Goal: Task Accomplishment & Management: Manage account settings

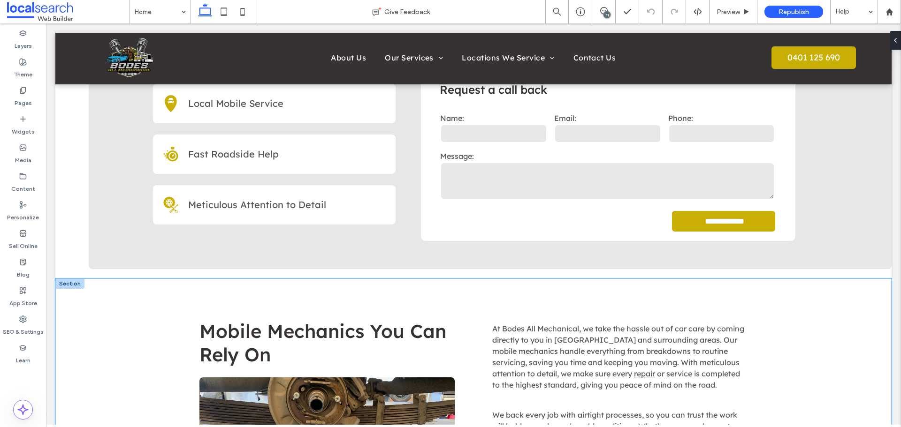
scroll to position [281, 0]
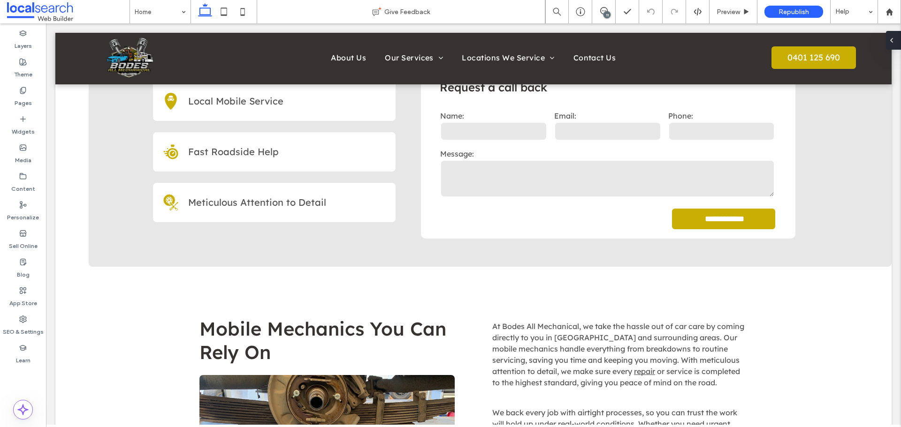
click at [900, 43] on div at bounding box center [893, 40] width 15 height 19
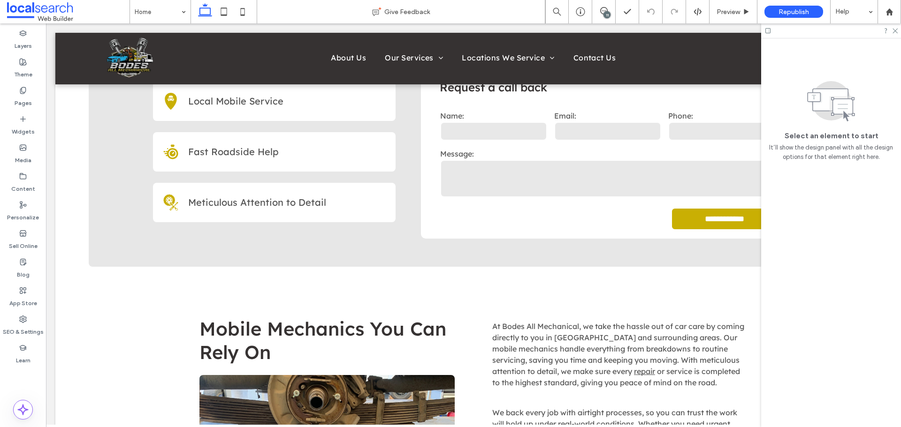
click at [608, 18] on div "11" at bounding box center [606, 14] width 7 height 7
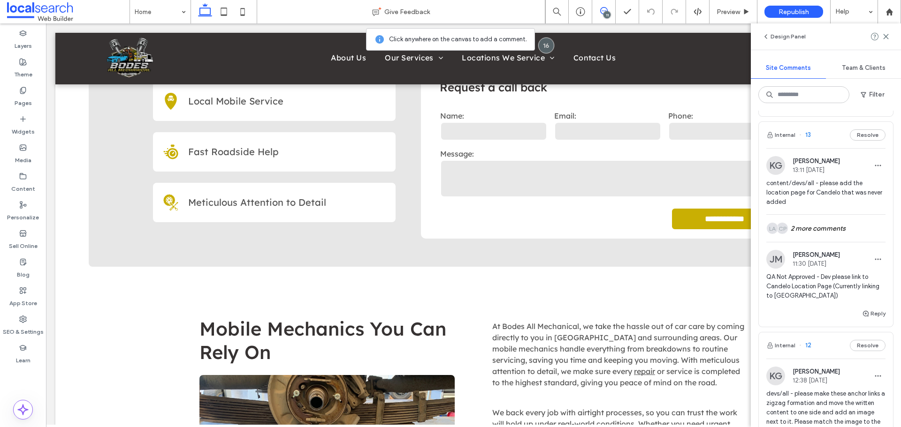
scroll to position [985, 0]
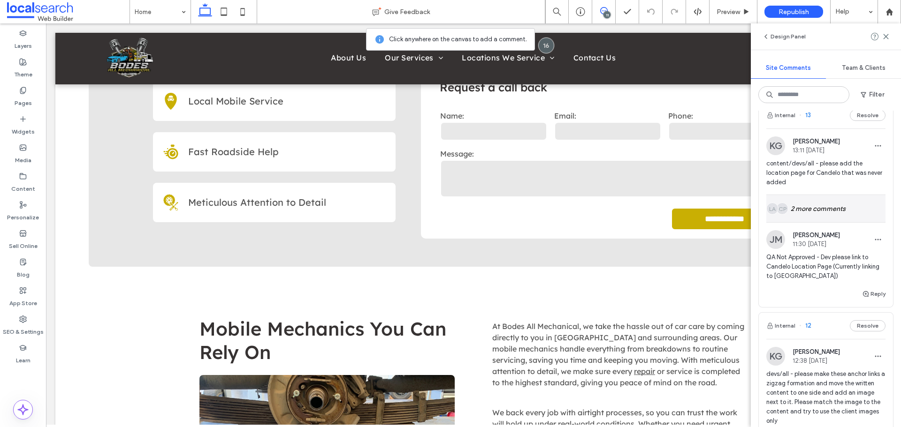
click at [815, 222] on div "CP LA 2 more comments" at bounding box center [825, 208] width 119 height 27
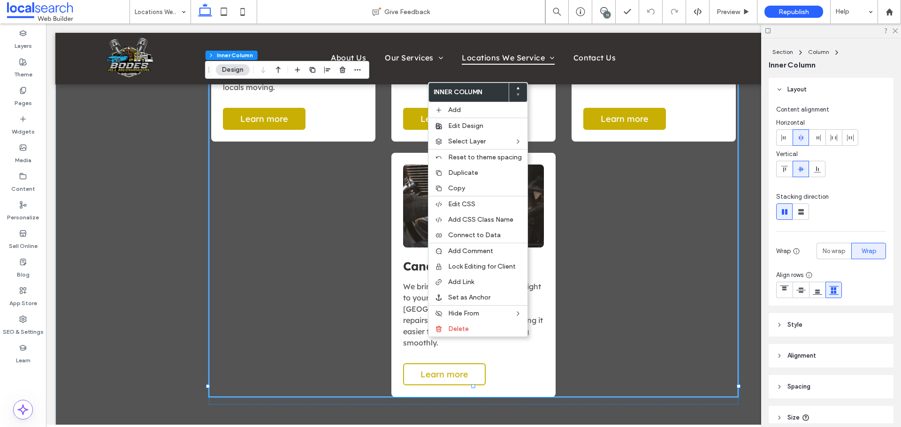
click at [414, 364] on link "Learn more" at bounding box center [444, 375] width 83 height 22
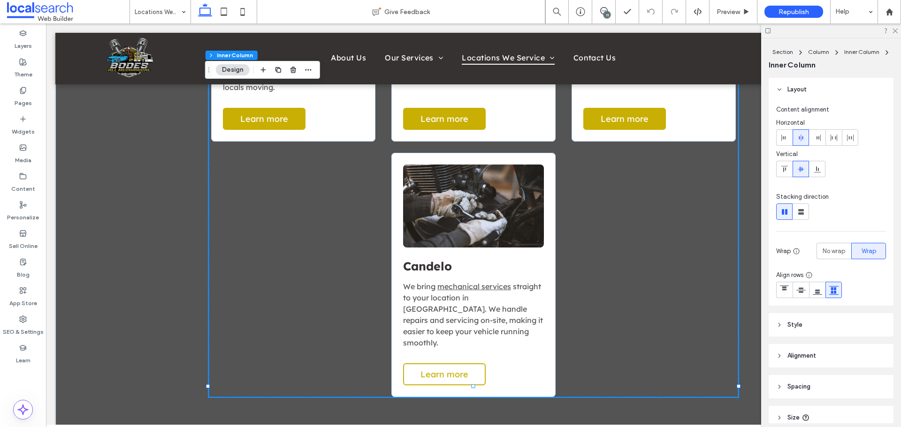
click at [414, 364] on link "Learn more" at bounding box center [444, 375] width 83 height 22
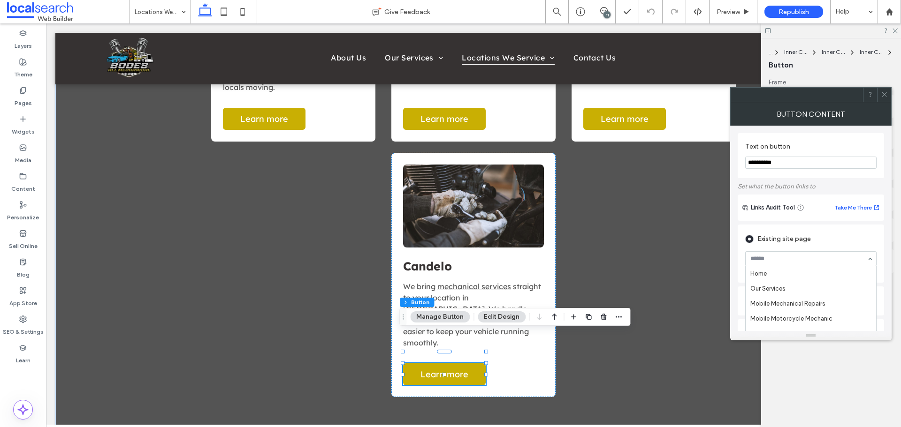
scroll to position [90, 0]
click at [26, 322] on icon at bounding box center [23, 320] width 8 height 8
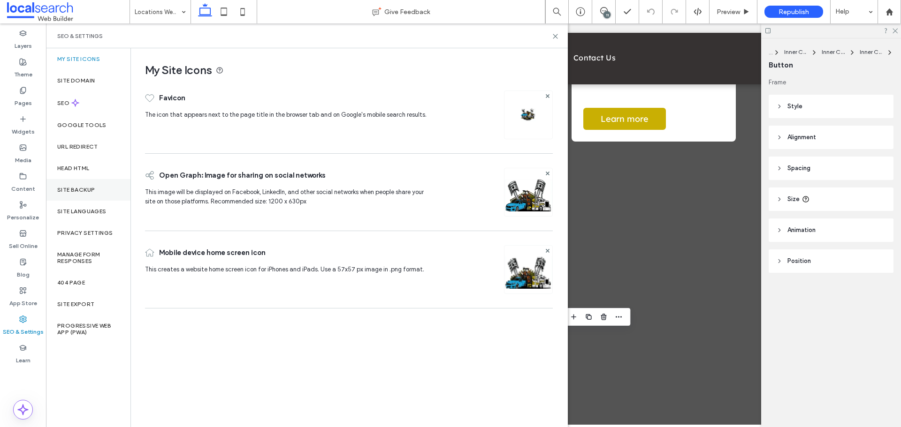
click at [79, 187] on label "Site Backup" at bounding box center [76, 190] width 38 height 7
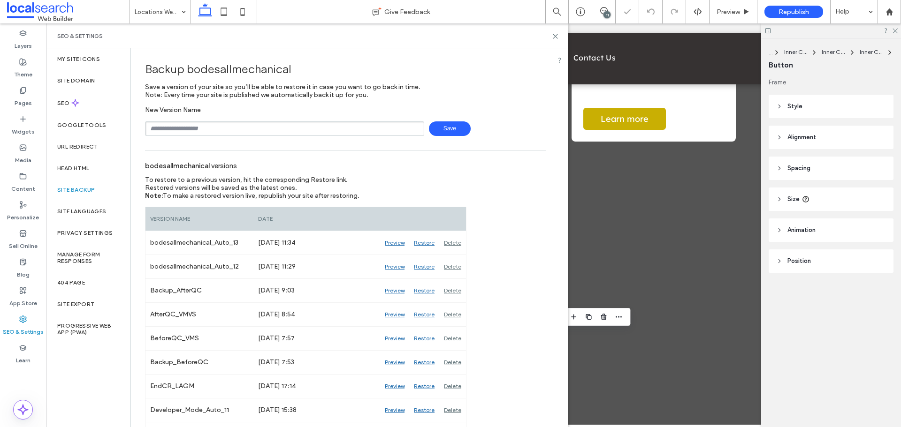
click at [283, 129] on input "text" at bounding box center [284, 129] width 279 height 15
type input "**********"
click at [435, 123] on span "Save" at bounding box center [450, 129] width 42 height 15
click at [554, 37] on icon at bounding box center [555, 36] width 7 height 7
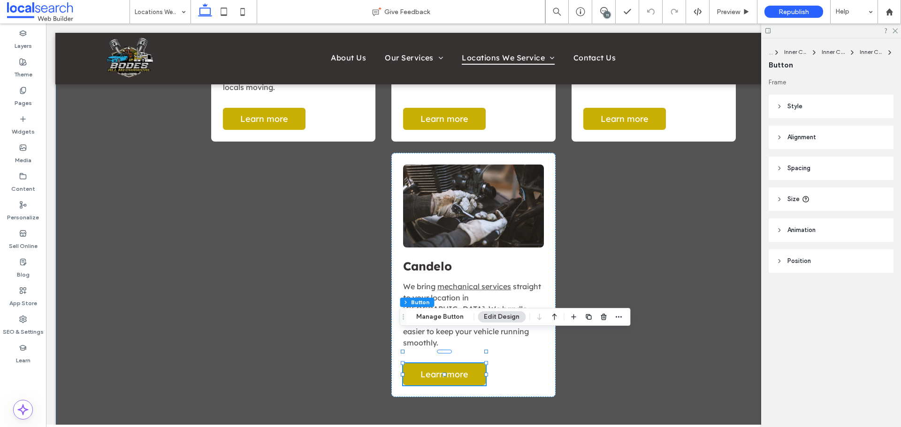
click at [603, 13] on div "11" at bounding box center [606, 14] width 7 height 7
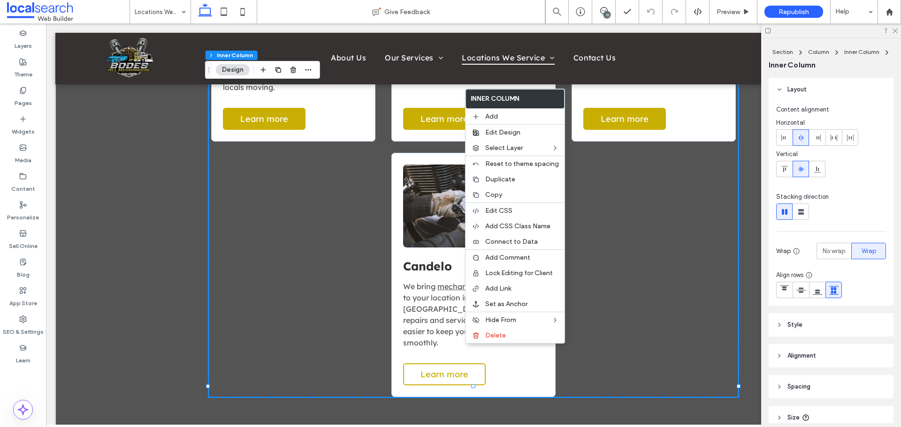
click at [461, 369] on span "Learn more" at bounding box center [444, 374] width 48 height 11
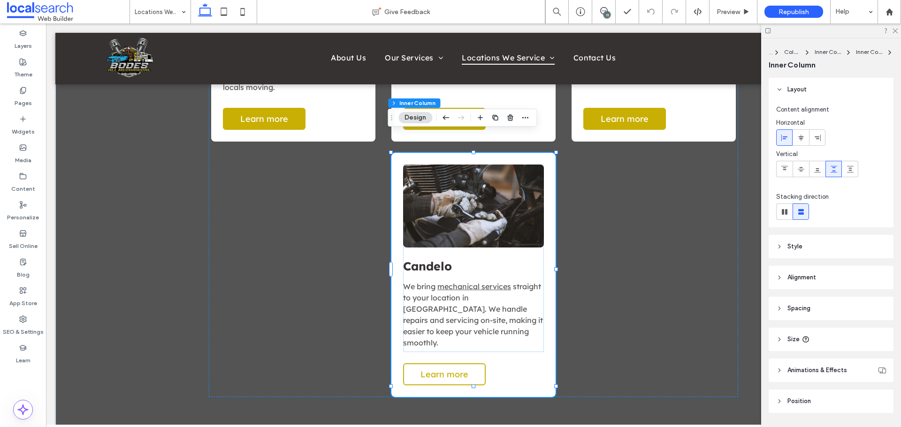
click at [461, 369] on span "Learn more" at bounding box center [444, 374] width 48 height 11
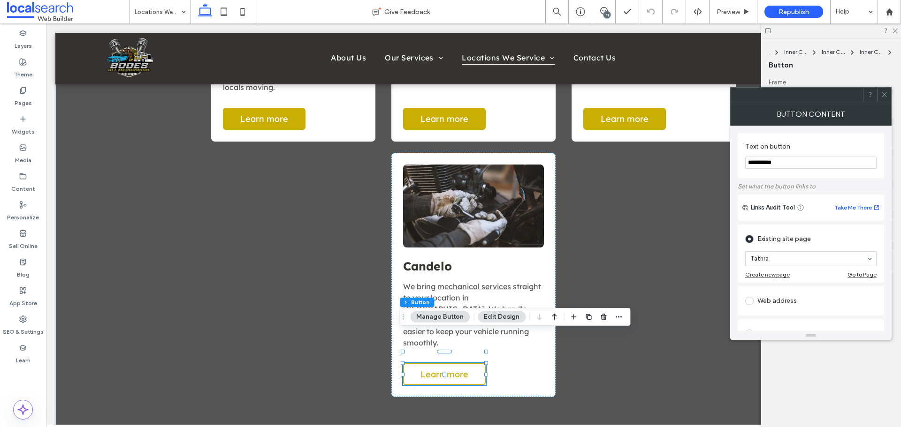
type input "**"
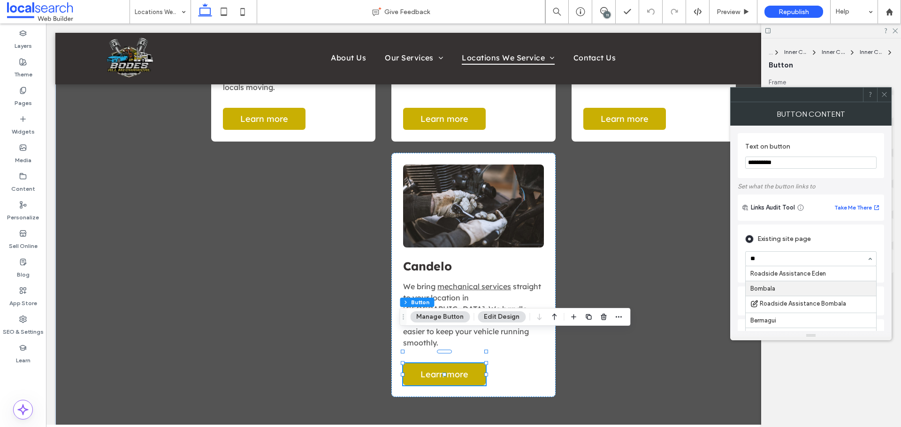
type input "***"
click at [883, 96] on icon at bounding box center [884, 94] width 7 height 7
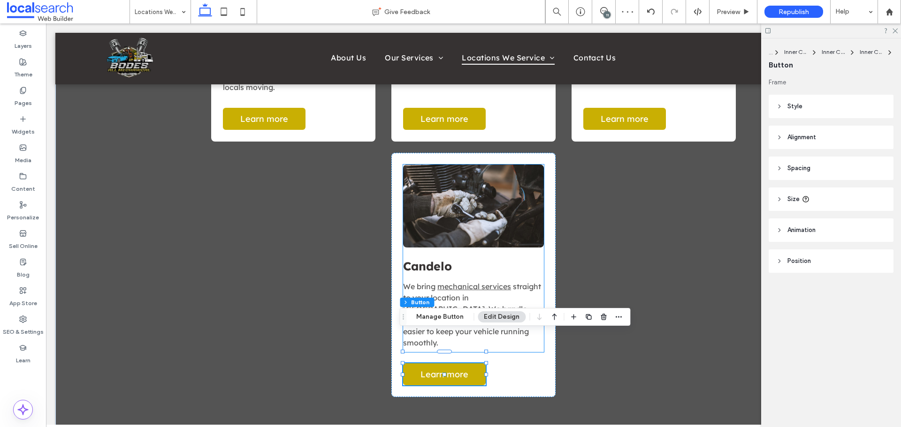
click at [456, 193] on link at bounding box center [473, 206] width 141 height 83
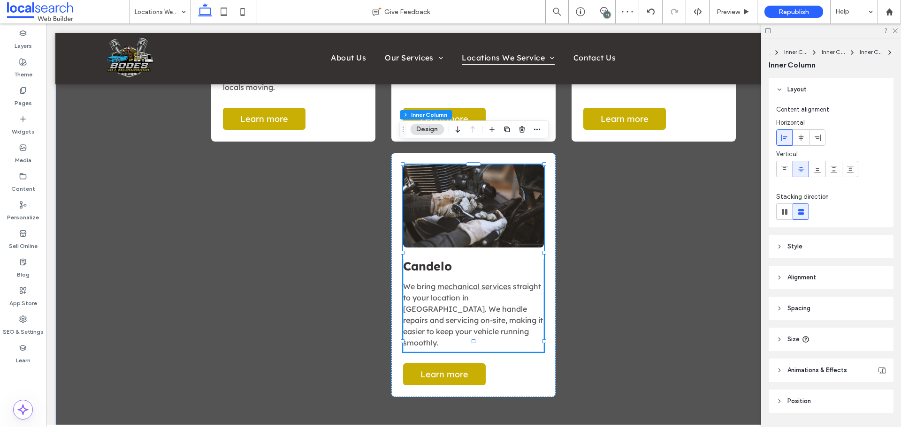
click at [456, 193] on link at bounding box center [473, 206] width 141 height 83
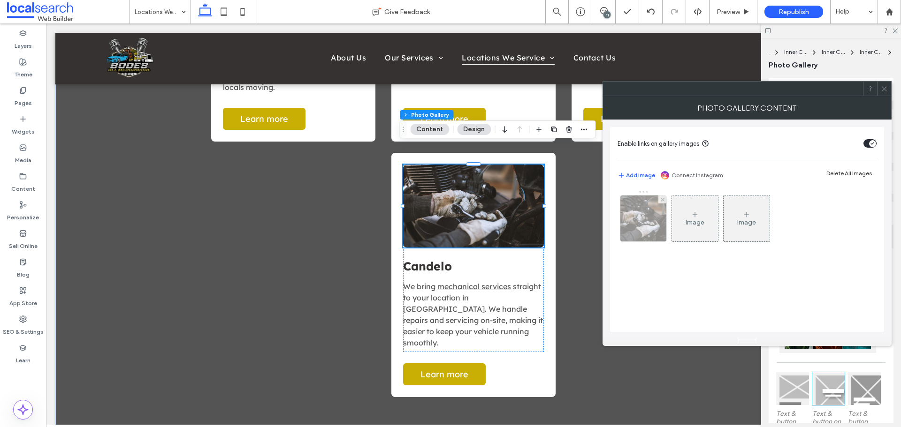
click at [645, 212] on div at bounding box center [643, 219] width 46 height 46
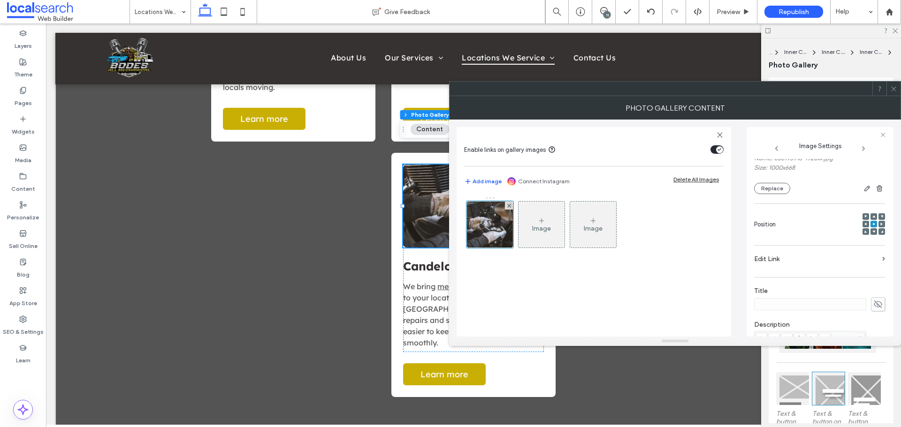
scroll to position [94, 0]
click at [893, 87] on icon at bounding box center [893, 88] width 7 height 7
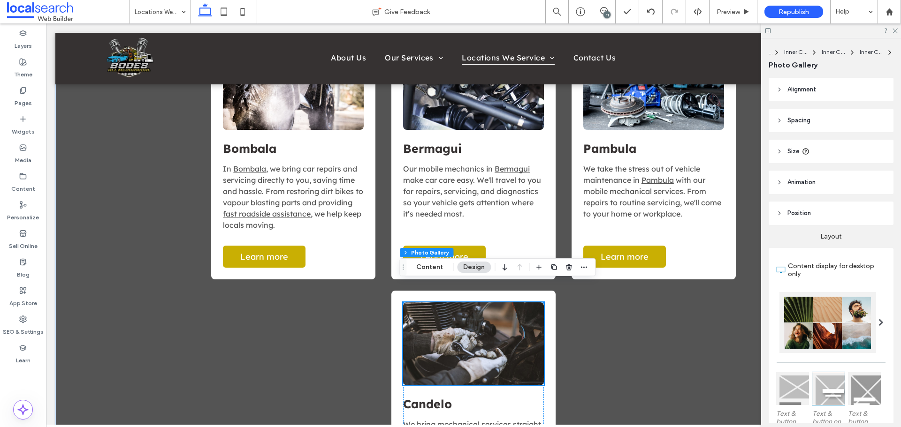
scroll to position [855, 0]
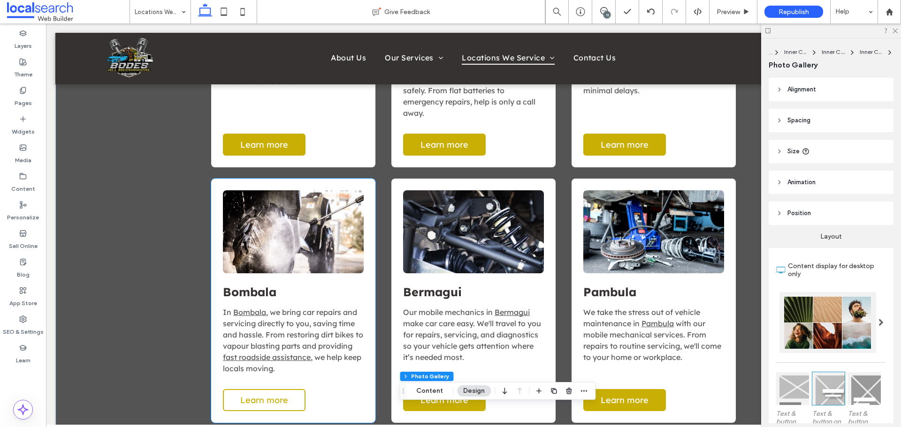
click at [280, 395] on span "Learn more" at bounding box center [264, 400] width 48 height 11
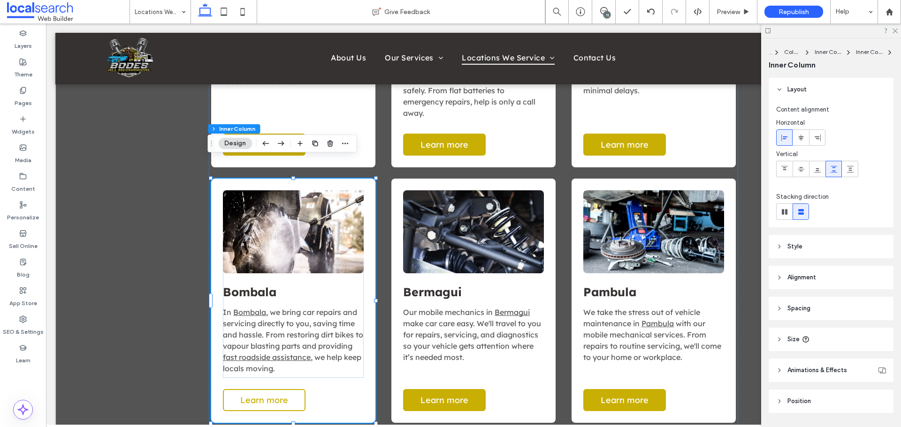
click at [280, 395] on span "Learn more" at bounding box center [264, 400] width 48 height 11
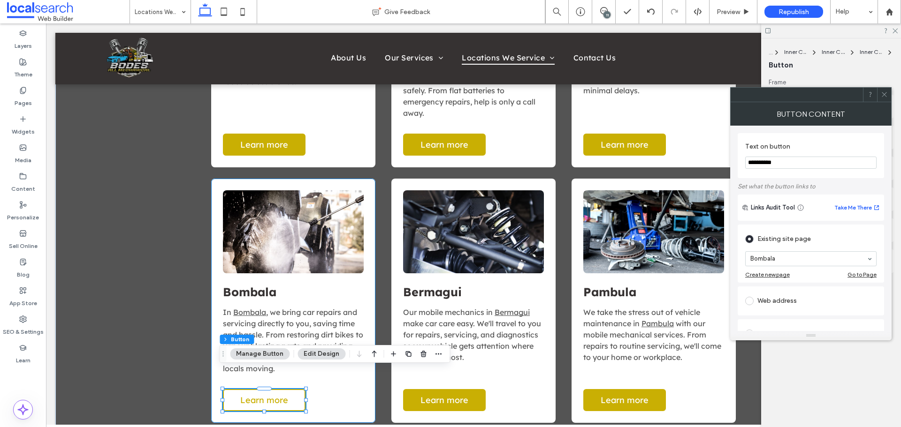
type input "**"
click at [885, 93] on icon at bounding box center [884, 94] width 7 height 7
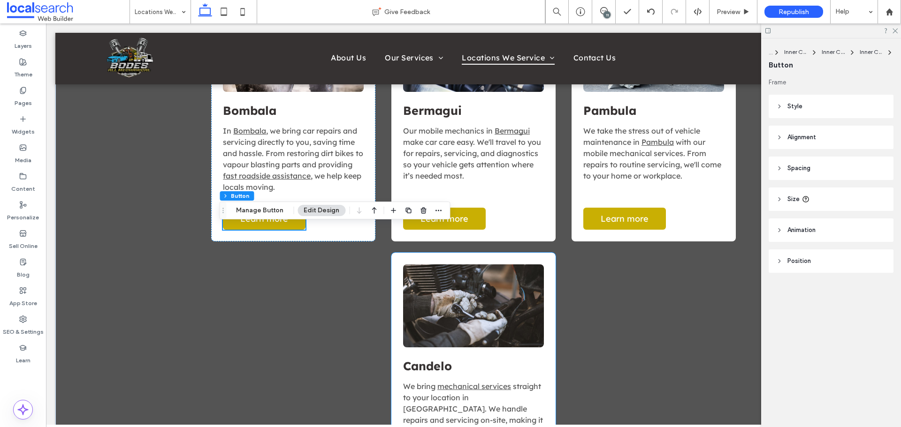
scroll to position [1136, 0]
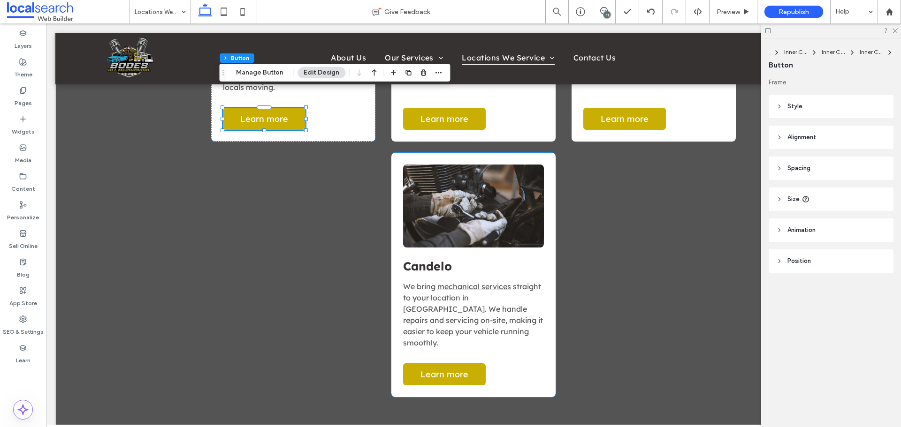
click at [454, 282] on span "straight to your location in Candelo. We handle repairs and servicing on-site, …" at bounding box center [473, 315] width 140 height 66
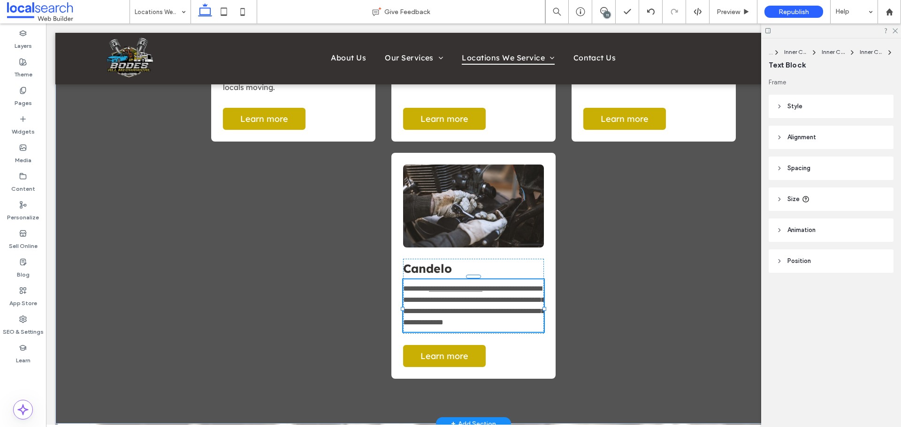
type input "**********"
type input "**"
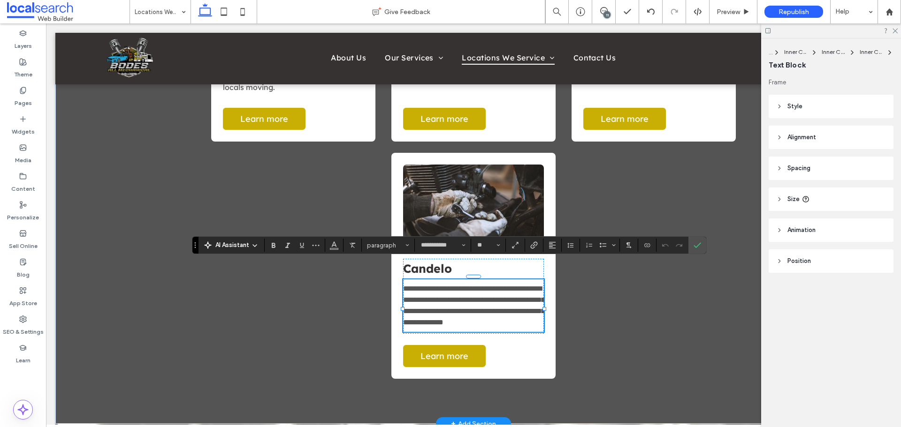
click at [437, 285] on link "**********" at bounding box center [455, 288] width 53 height 7
drag, startPoint x: 432, startPoint y: 268, endPoint x: 521, endPoint y: 255, distance: 89.6
click at [508, 283] on p "**********" at bounding box center [473, 305] width 141 height 45
click at [536, 246] on use "Link" at bounding box center [533, 245] width 7 height 7
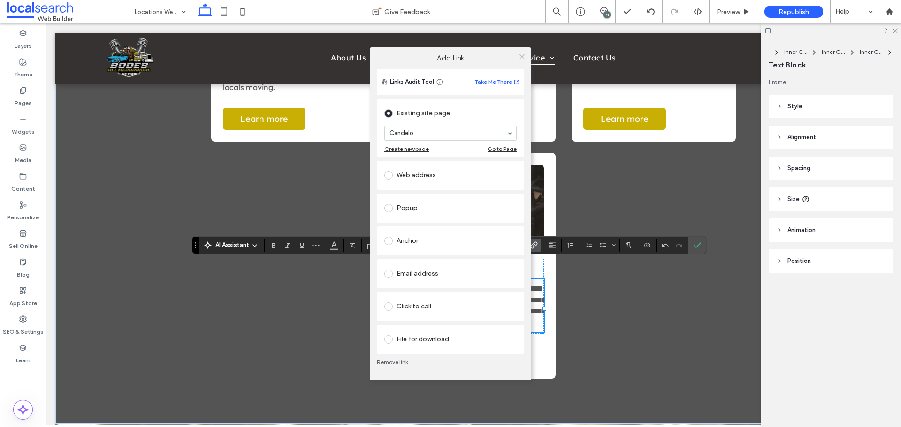
click at [397, 360] on link "Remove link" at bounding box center [450, 363] width 147 height 8
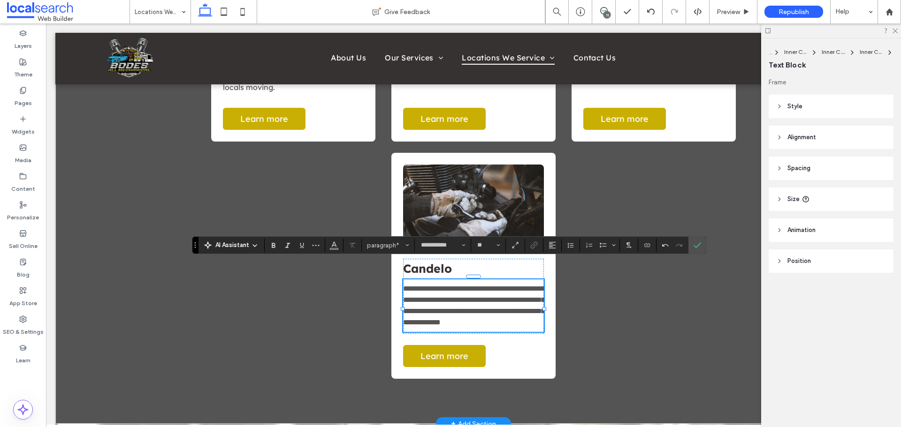
click at [535, 296] on span "**********" at bounding box center [474, 305] width 142 height 41
drag, startPoint x: 469, startPoint y: 276, endPoint x: 498, endPoint y: 277, distance: 29.1
click at [498, 285] on span "**********" at bounding box center [474, 305] width 142 height 41
click at [533, 246] on icon "Link" at bounding box center [534, 246] width 8 height 8
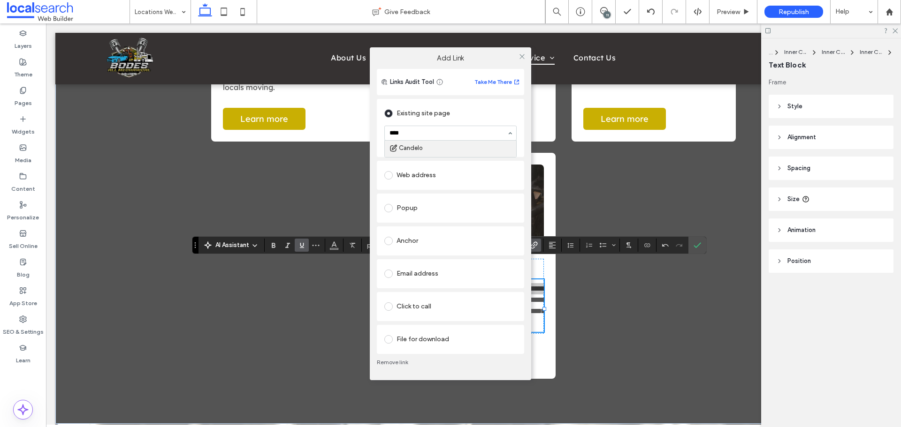
type input "*****"
click at [521, 56] on use at bounding box center [521, 56] width 5 height 5
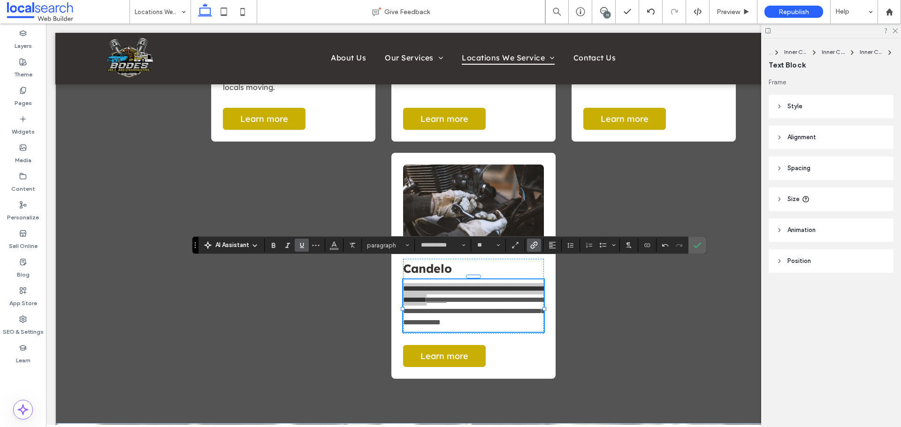
drag, startPoint x: 699, startPoint y: 246, endPoint x: 539, endPoint y: 186, distance: 171.0
click at [699, 246] on icon "Confirm" at bounding box center [697, 246] width 8 height 8
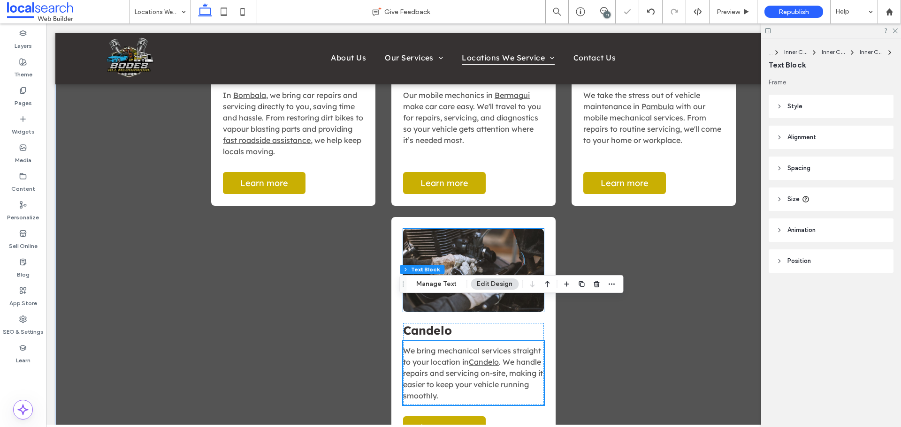
scroll to position [949, 0]
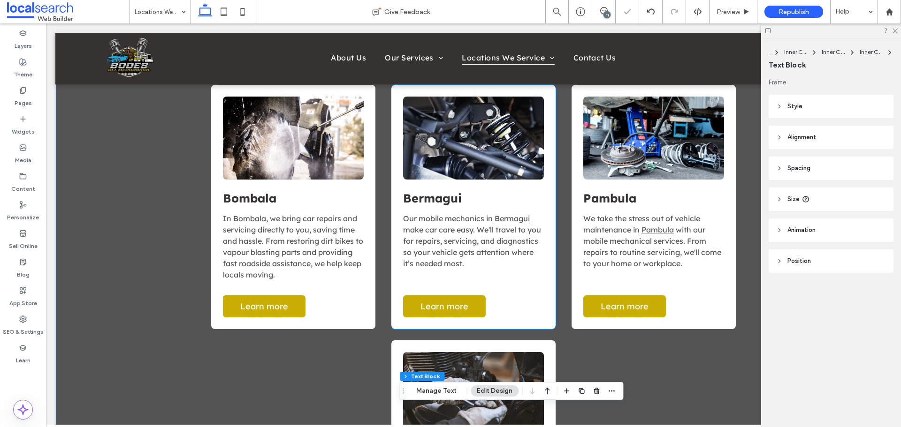
click at [456, 139] on link at bounding box center [473, 138] width 141 height 83
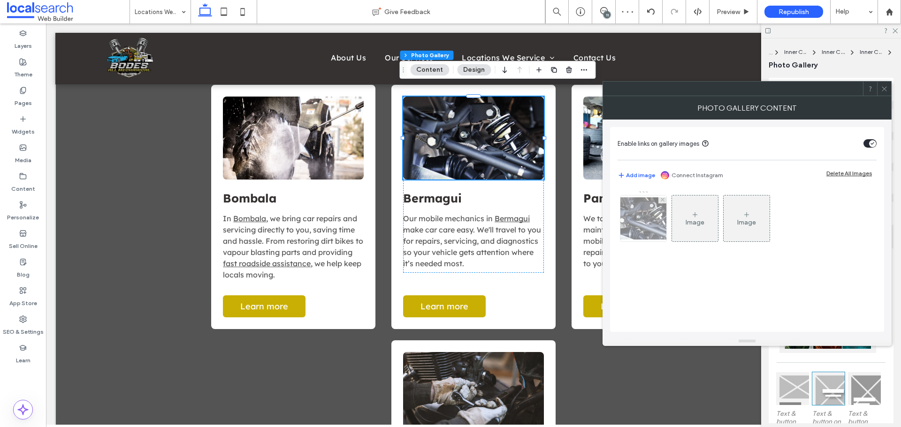
click at [655, 236] on div at bounding box center [643, 219] width 46 height 46
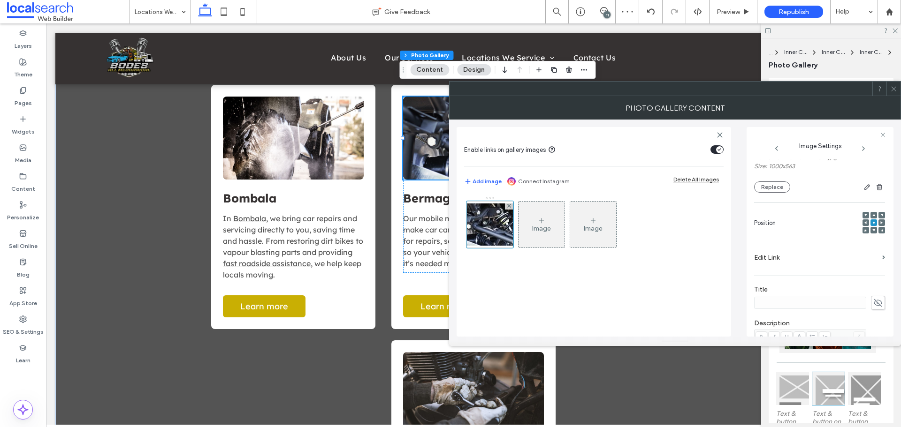
scroll to position [94, 0]
drag, startPoint x: 899, startPoint y: 87, endPoint x: 733, endPoint y: 155, distance: 179.2
click at [899, 88] on div at bounding box center [893, 89] width 14 height 14
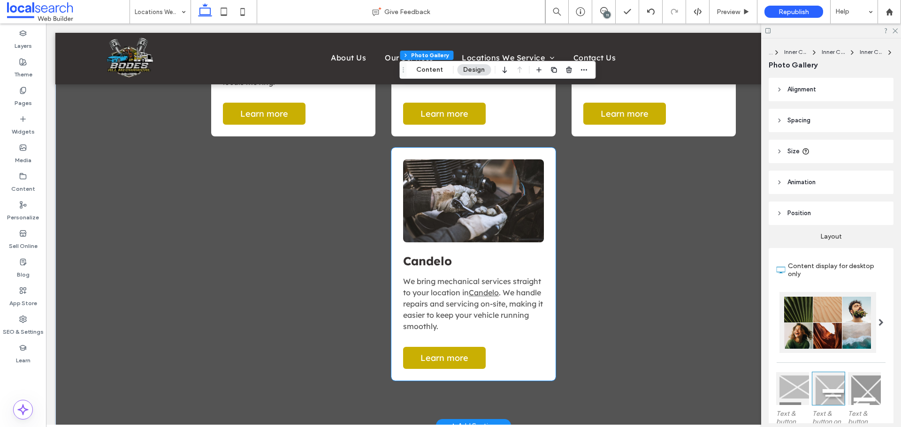
scroll to position [1183, 0]
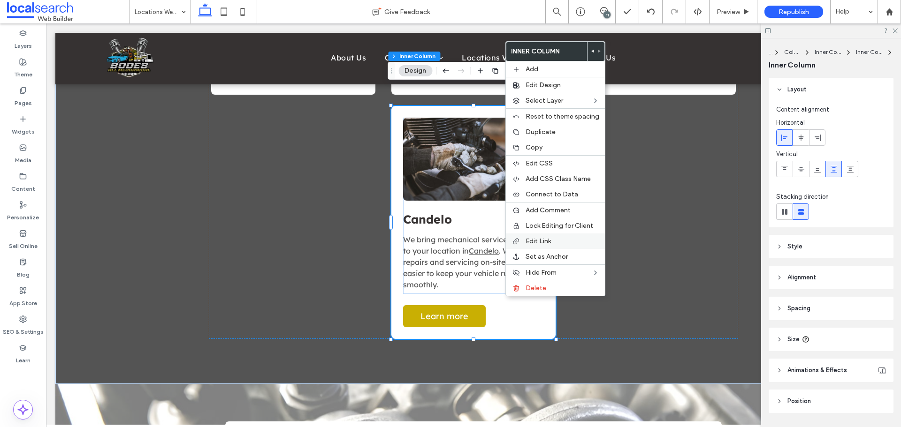
click at [533, 242] on span "Edit Link" at bounding box center [537, 241] width 25 height 8
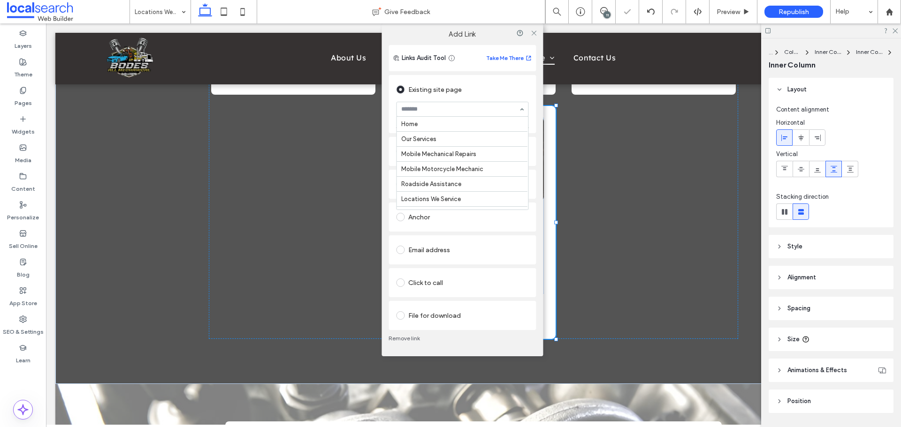
scroll to position [166, 0]
click at [534, 31] on icon at bounding box center [533, 33] width 7 height 7
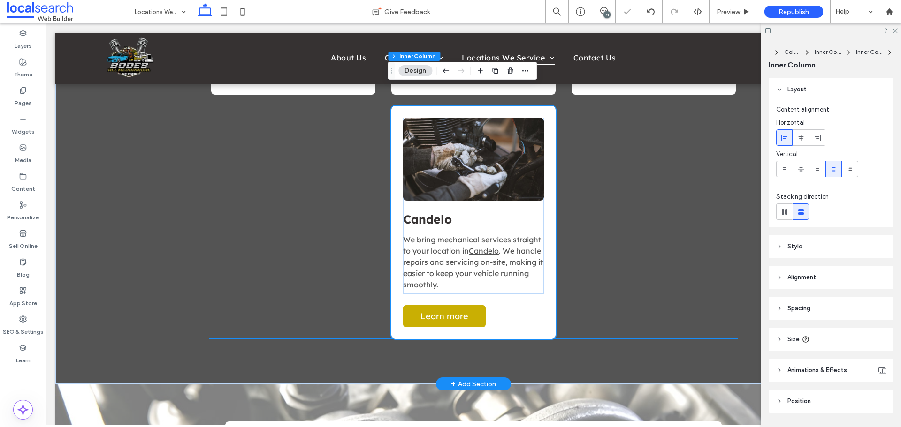
scroll to position [902, 0]
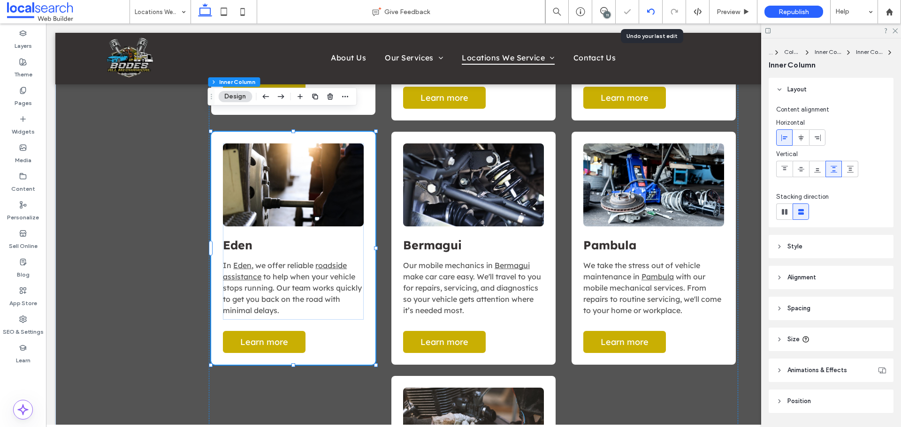
click at [651, 9] on use at bounding box center [650, 11] width 8 height 6
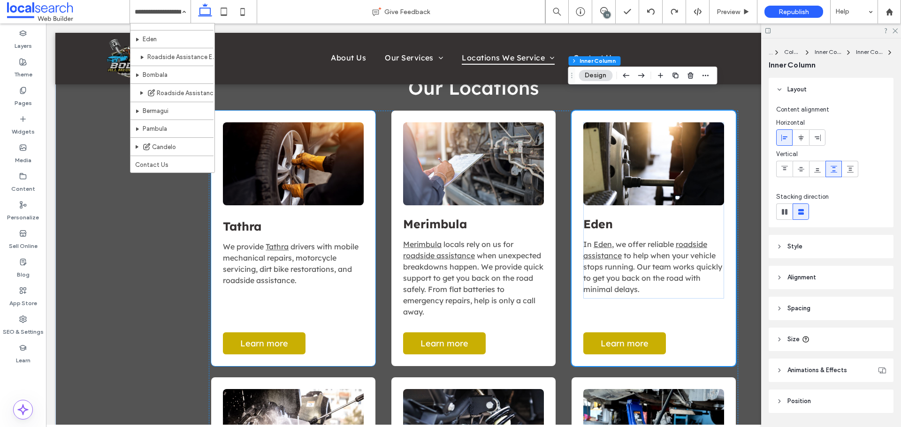
scroll to position [607, 0]
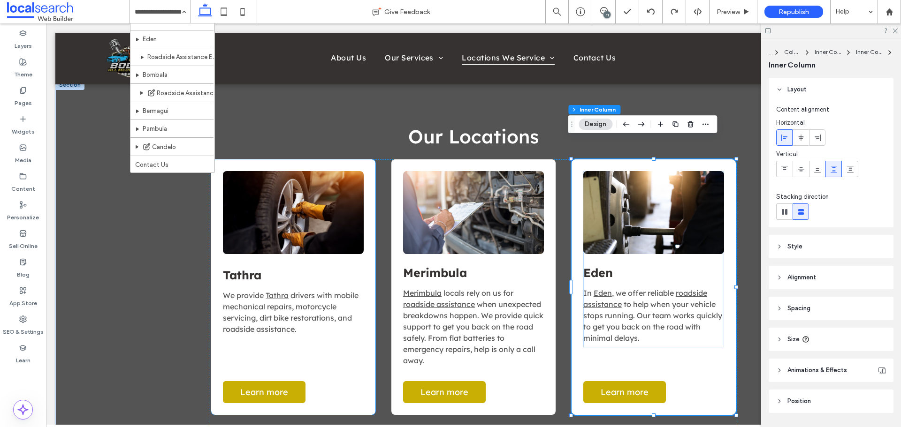
click at [332, 203] on link at bounding box center [293, 212] width 141 height 83
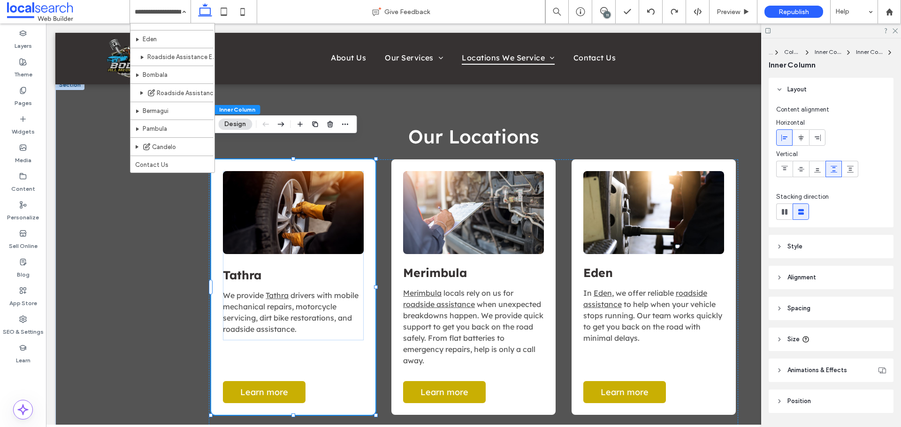
click at [332, 203] on link at bounding box center [293, 212] width 141 height 83
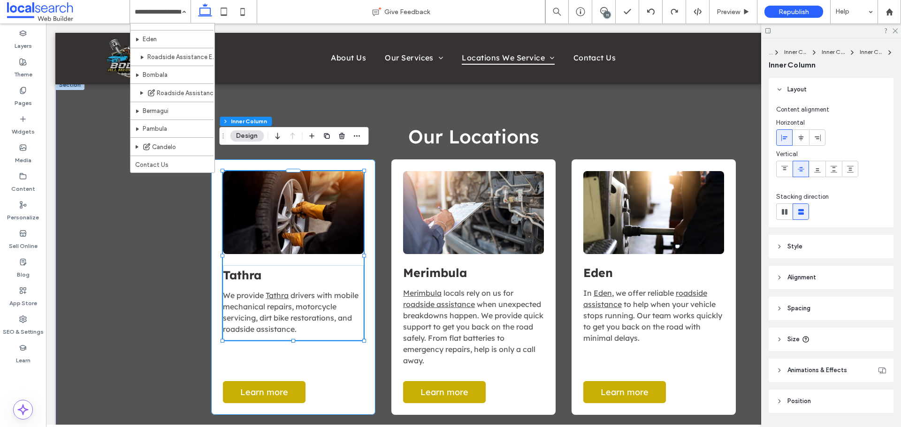
click at [332, 203] on link at bounding box center [293, 212] width 141 height 83
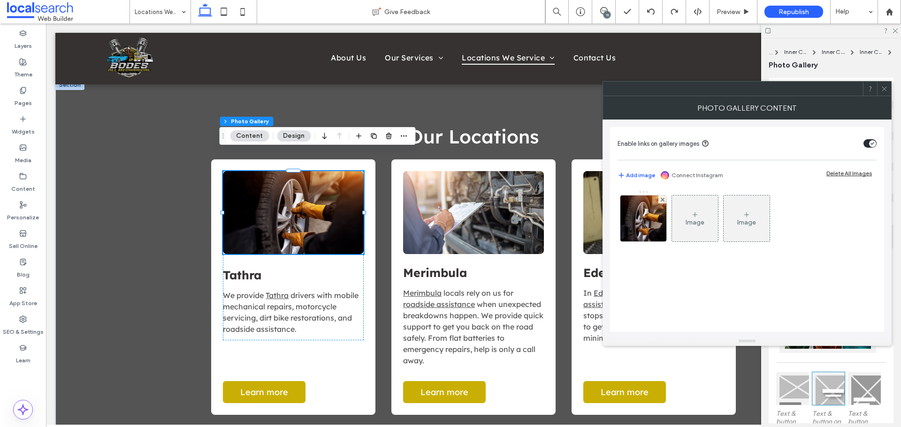
click at [655, 231] on img at bounding box center [642, 219] width 69 height 46
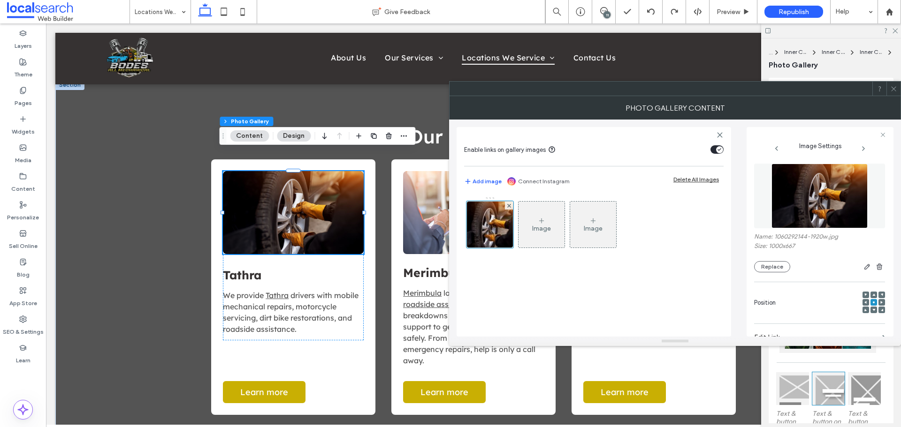
scroll to position [47, 0]
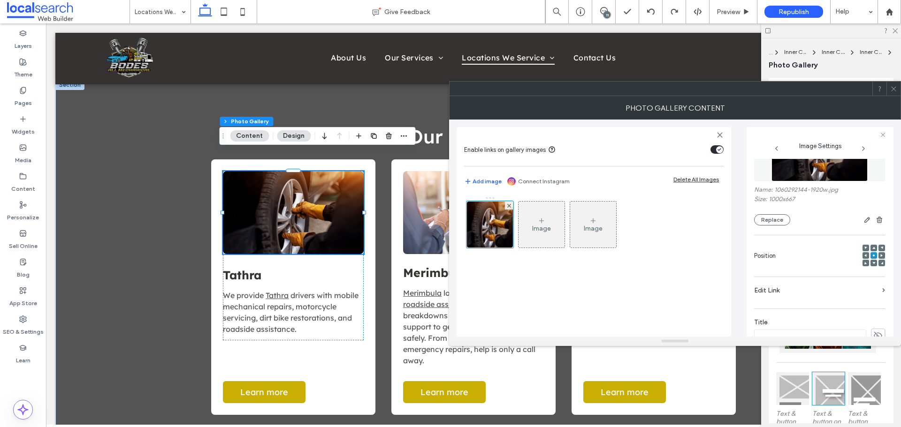
click at [790, 291] on label "Edit Link" at bounding box center [816, 290] width 124 height 17
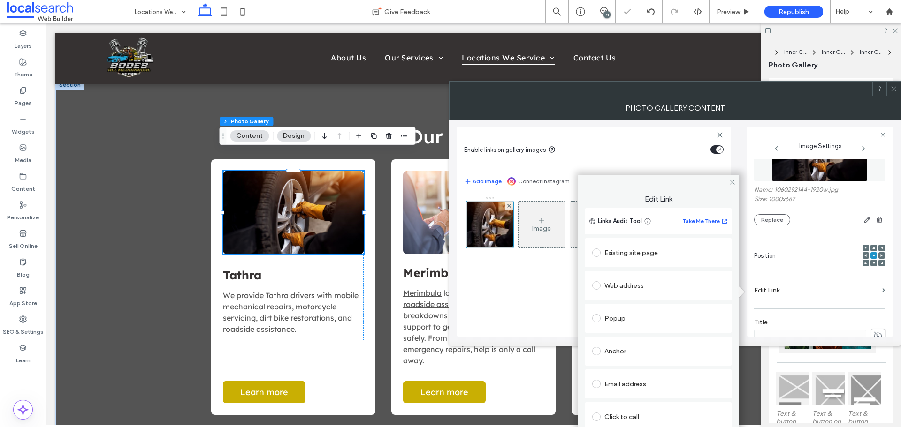
click at [615, 246] on div "Existing site page" at bounding box center [658, 252] width 132 height 15
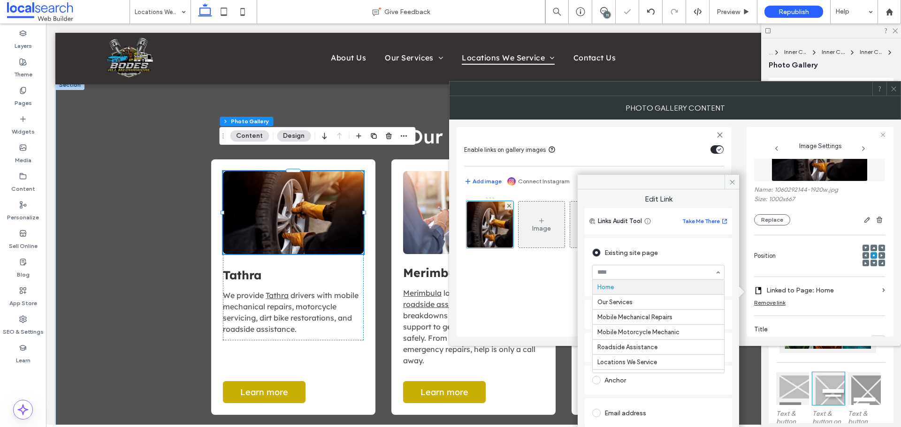
type input "*"
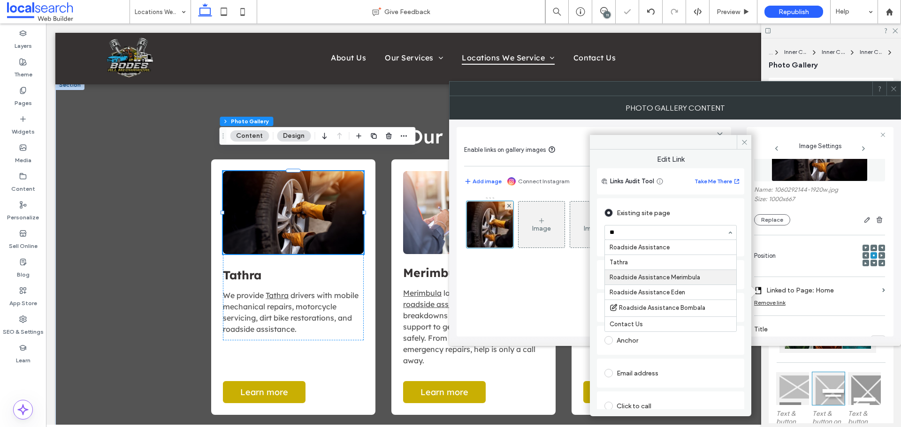
type input "***"
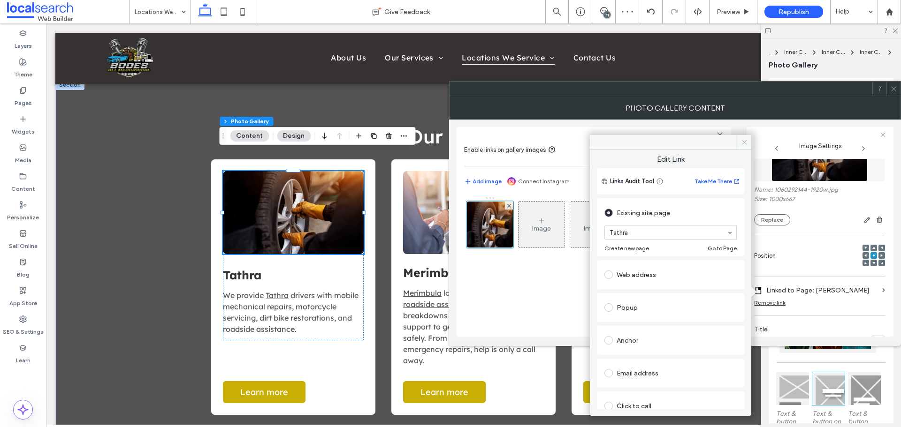
click at [743, 146] on span at bounding box center [744, 142] width 15 height 14
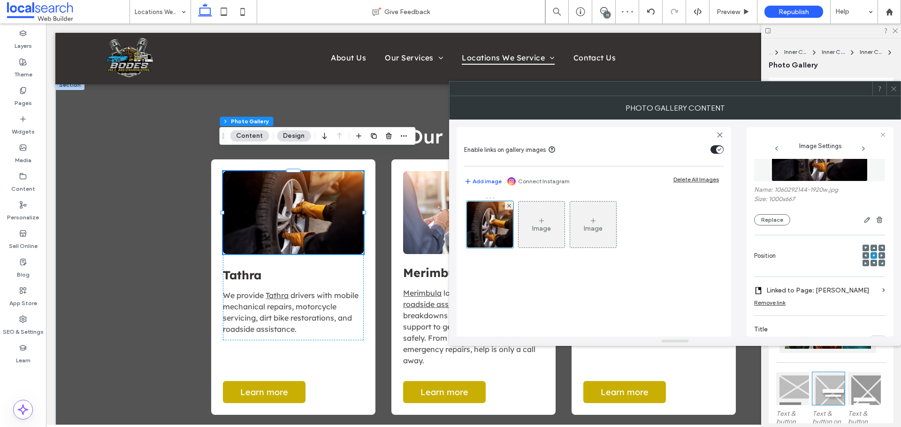
click at [896, 92] on icon at bounding box center [893, 88] width 7 height 7
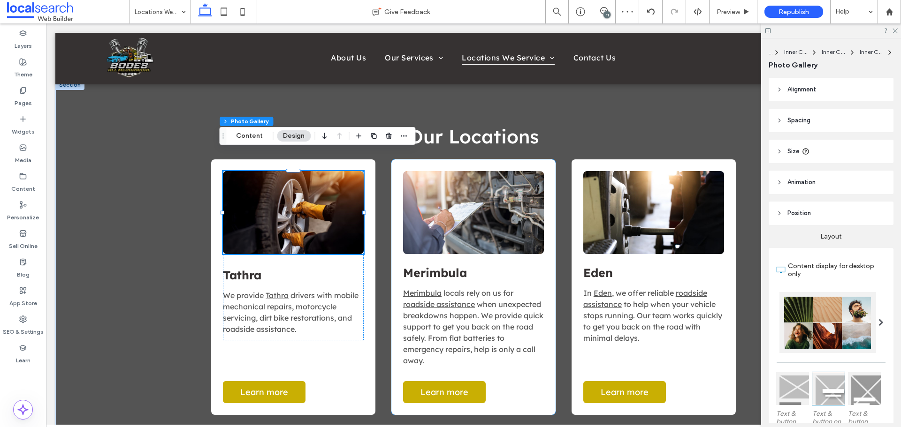
click at [450, 195] on link at bounding box center [473, 212] width 141 height 83
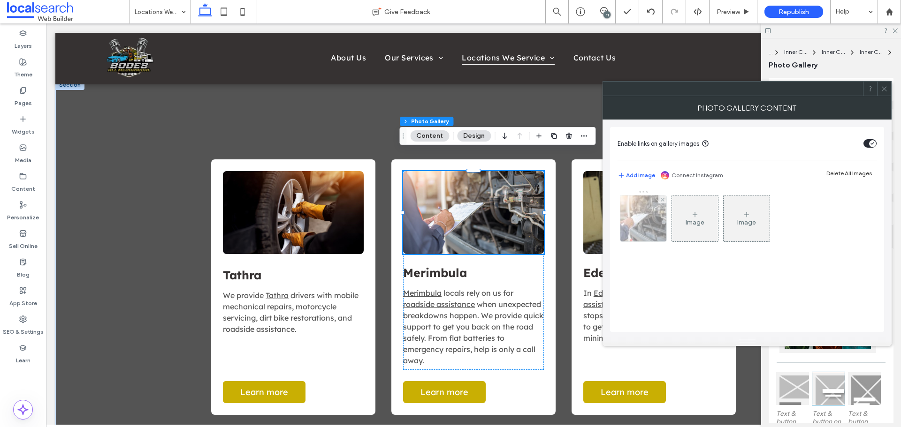
drag, startPoint x: 634, startPoint y: 223, endPoint x: 690, endPoint y: 212, distance: 56.9
click at [634, 223] on div at bounding box center [643, 219] width 46 height 46
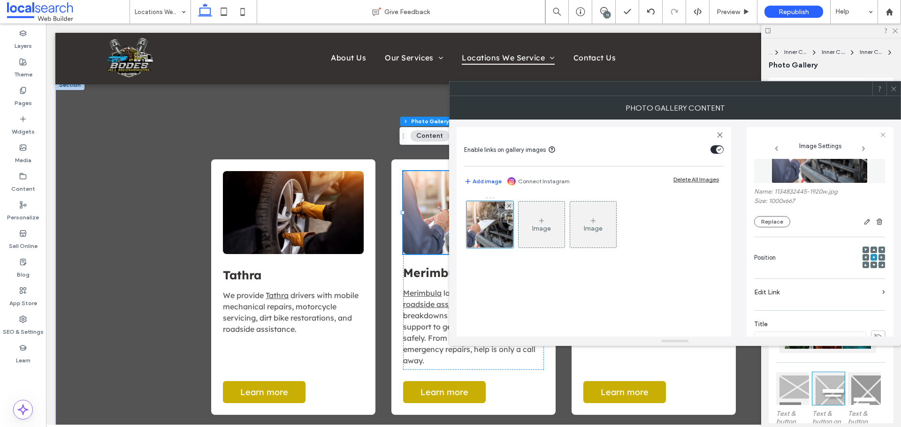
scroll to position [94, 0]
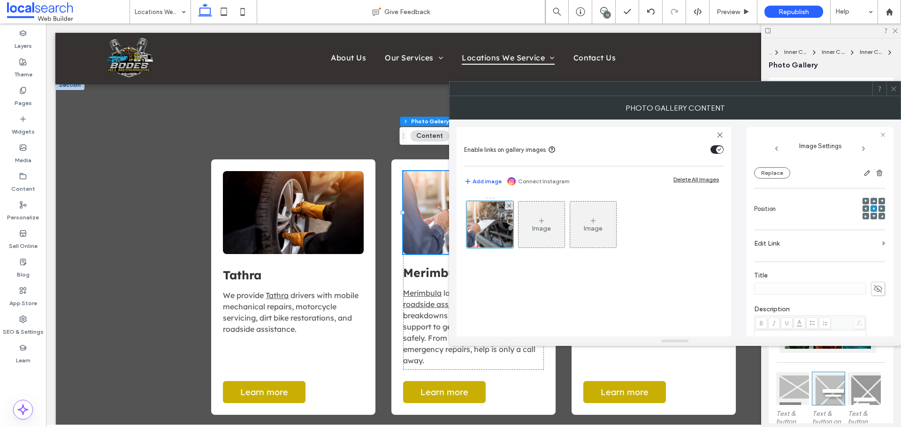
click at [803, 242] on label "Edit Link" at bounding box center [816, 243] width 124 height 17
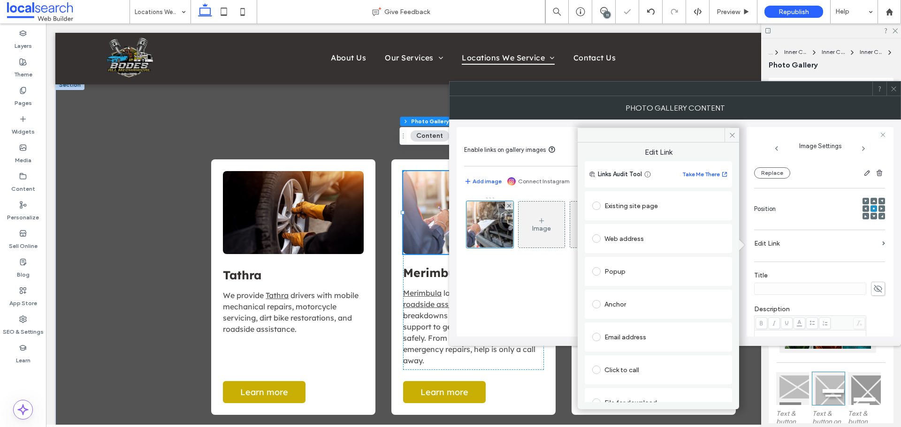
click at [643, 205] on div "Existing site page" at bounding box center [658, 205] width 132 height 15
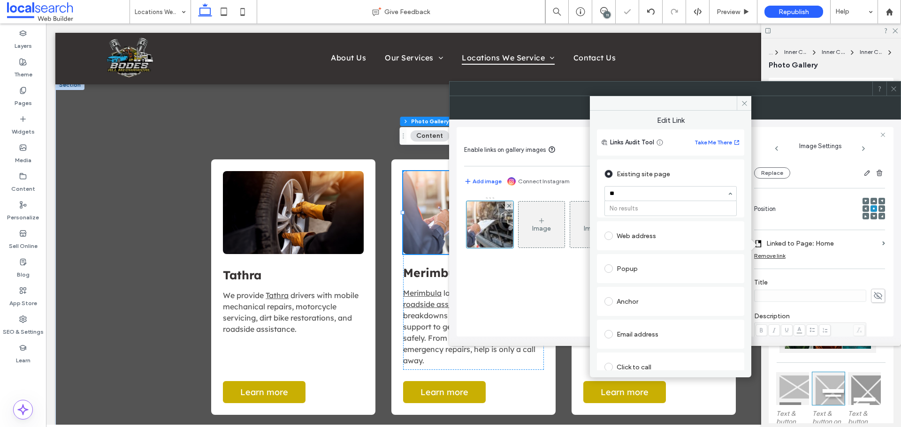
type input "*"
type input "***"
click at [746, 100] on icon at bounding box center [744, 103] width 7 height 7
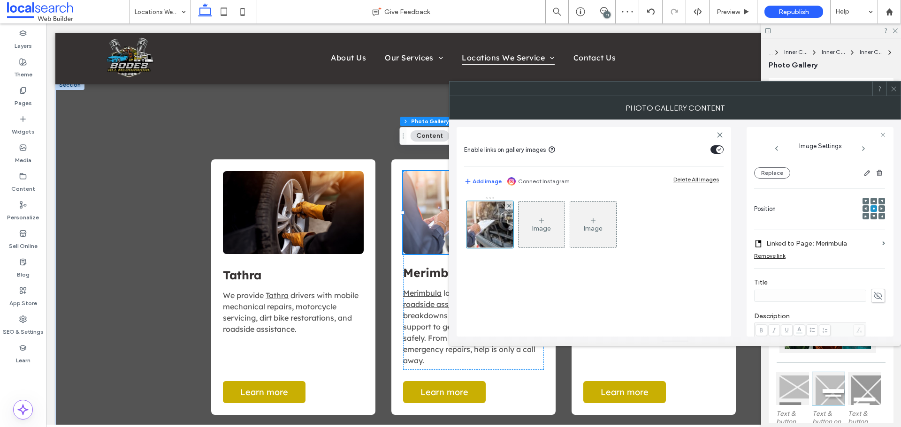
click at [893, 88] on icon at bounding box center [893, 88] width 7 height 7
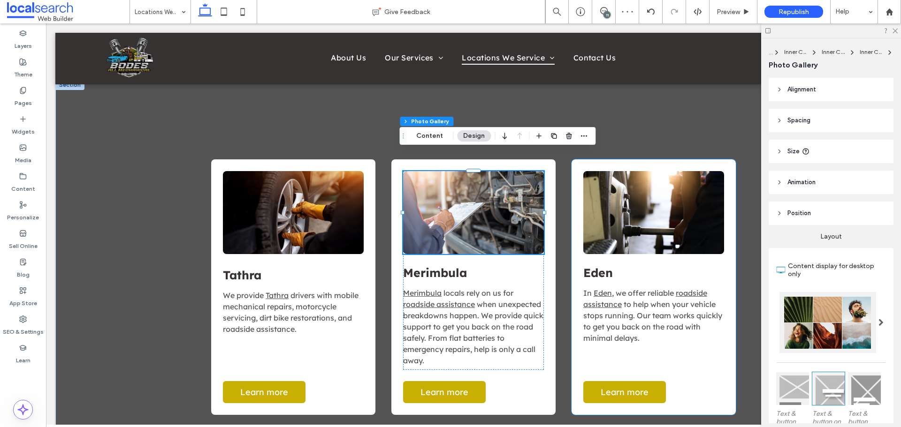
click at [645, 187] on link at bounding box center [653, 212] width 141 height 83
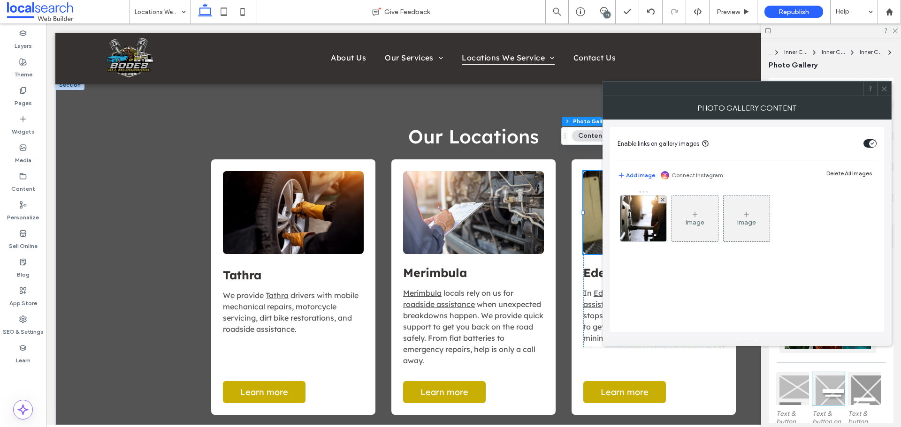
click at [617, 238] on div "Enable links on gallery images Add image Connect Instagram Delete All Images Im…" at bounding box center [747, 229] width 274 height 205
click at [636, 228] on img at bounding box center [642, 219] width 69 height 46
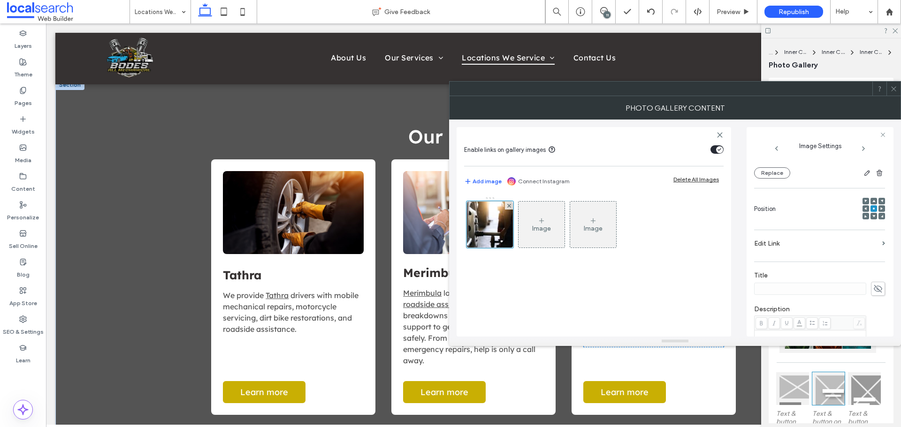
click at [780, 246] on label "Edit Link" at bounding box center [816, 243] width 124 height 17
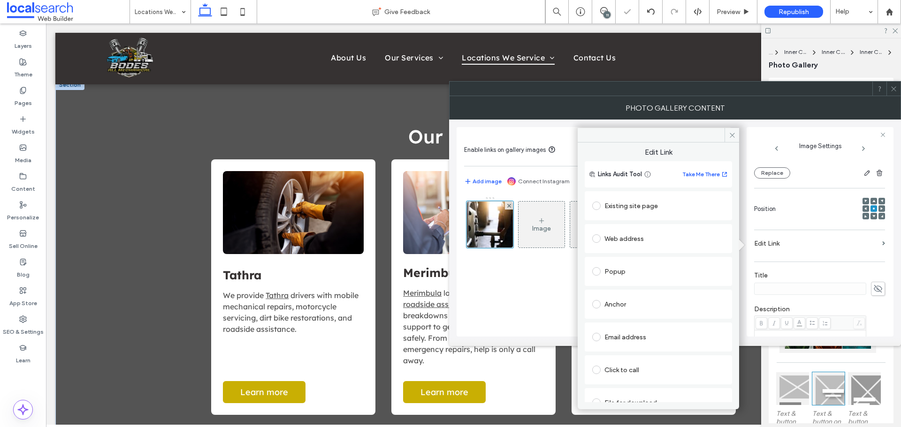
click at [630, 204] on div "Existing site page" at bounding box center [658, 205] width 132 height 15
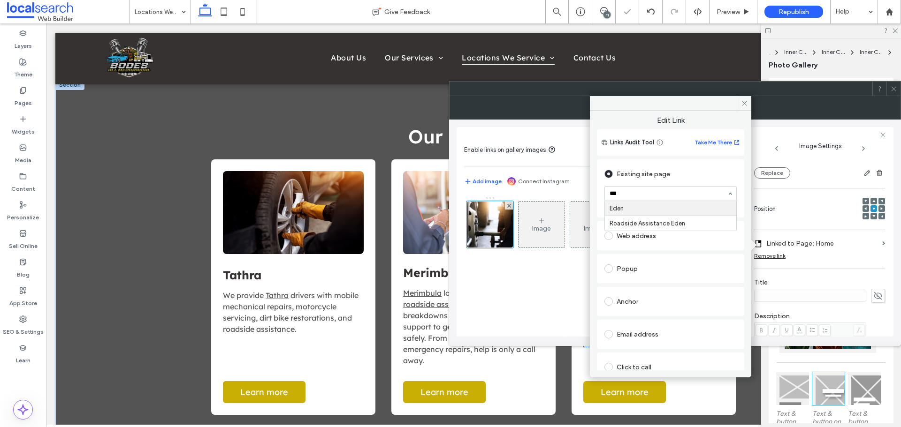
type input "***"
click at [615, 240] on label at bounding box center [610, 236] width 12 height 8
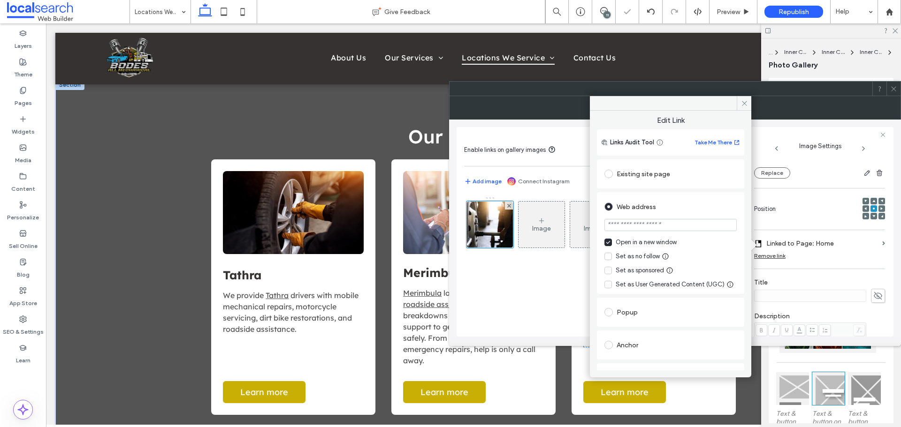
click at [630, 257] on div "Set as no follow" at bounding box center [637, 256] width 44 height 9
drag, startPoint x: 621, startPoint y: 254, endPoint x: 623, endPoint y: 163, distance: 91.0
click at [621, 252] on div "Set as no follow" at bounding box center [637, 256] width 44 height 9
click at [623, 175] on div "Existing site page" at bounding box center [670, 174] width 132 height 15
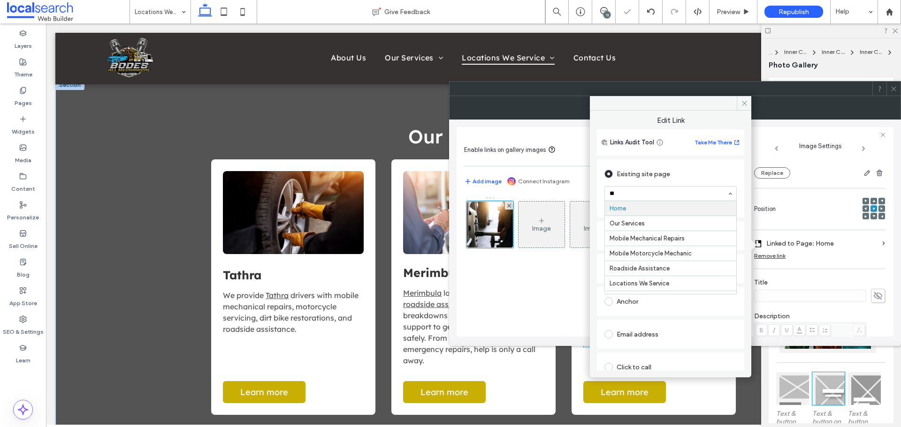
type input "***"
click at [743, 102] on use at bounding box center [744, 103] width 5 height 5
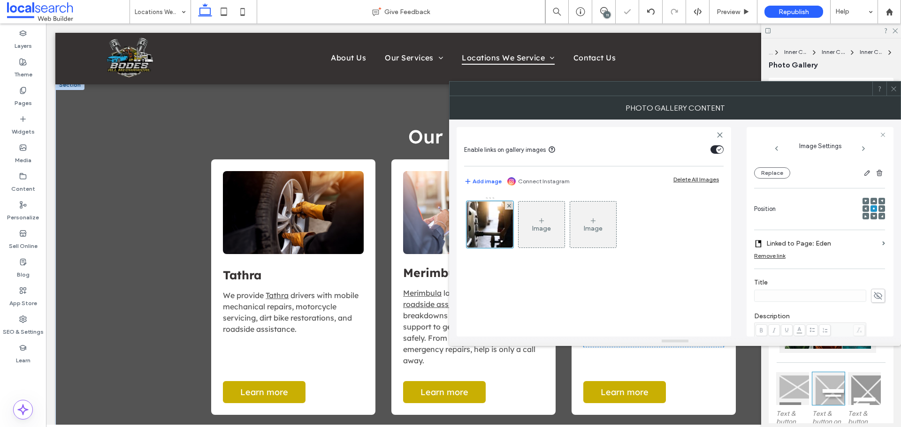
click at [898, 91] on div at bounding box center [893, 89] width 14 height 14
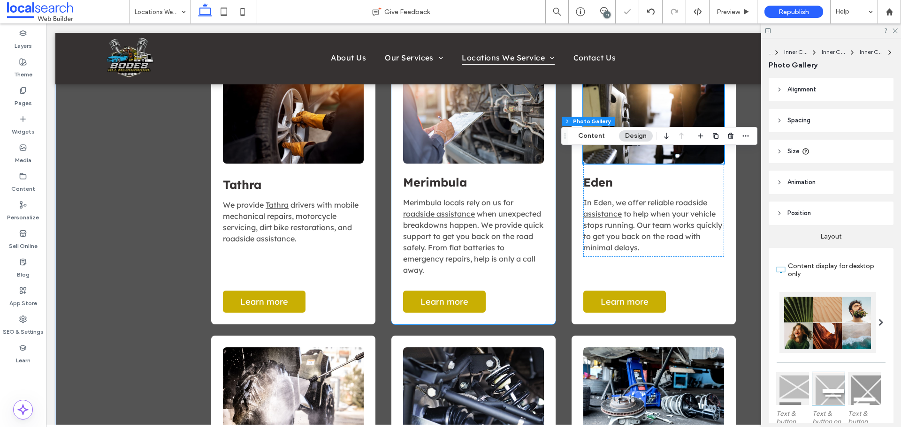
scroll to position [795, 0]
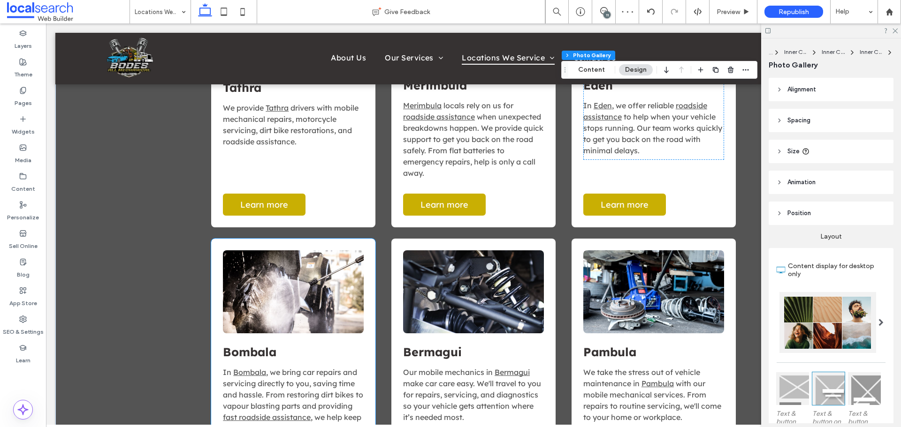
click at [327, 277] on link at bounding box center [293, 292] width 141 height 83
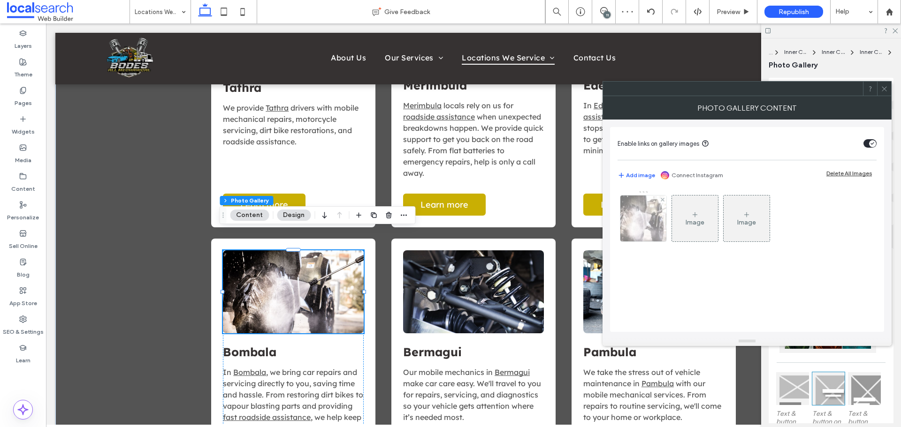
click at [646, 213] on div at bounding box center [643, 219] width 46 height 46
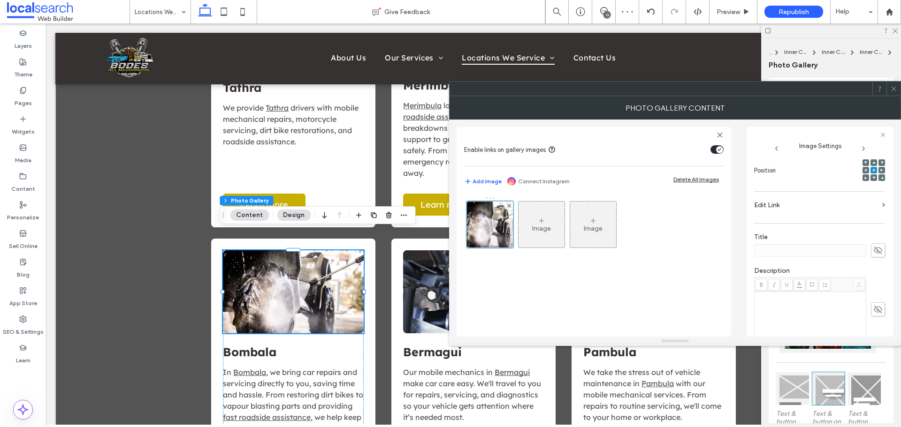
scroll to position [141, 0]
click at [790, 200] on label "Edit Link" at bounding box center [816, 196] width 124 height 17
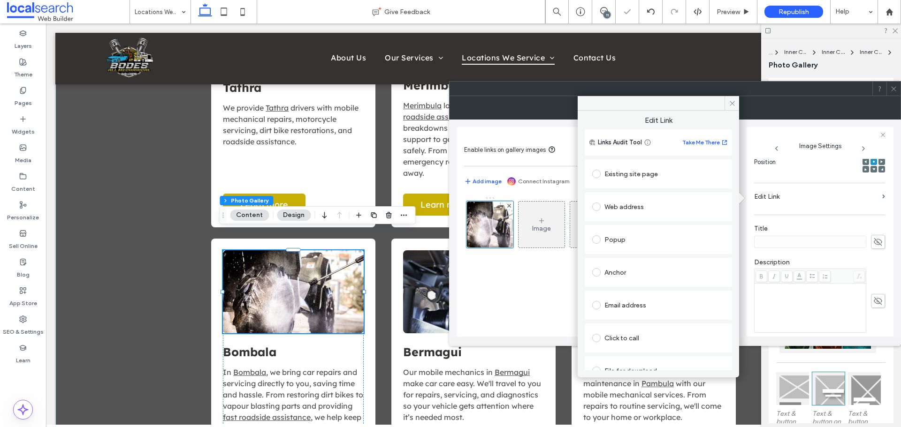
click at [638, 175] on div "Existing site page" at bounding box center [658, 174] width 132 height 15
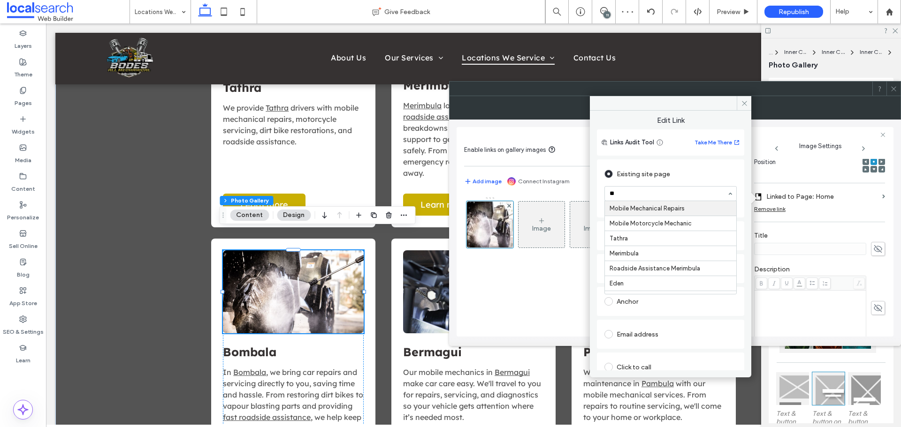
type input "***"
click at [746, 106] on icon at bounding box center [744, 103] width 7 height 7
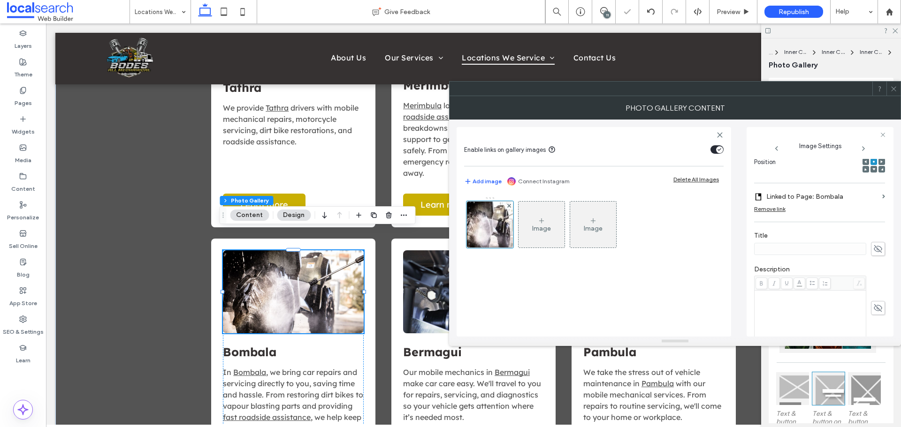
click at [895, 85] on icon at bounding box center [893, 88] width 7 height 7
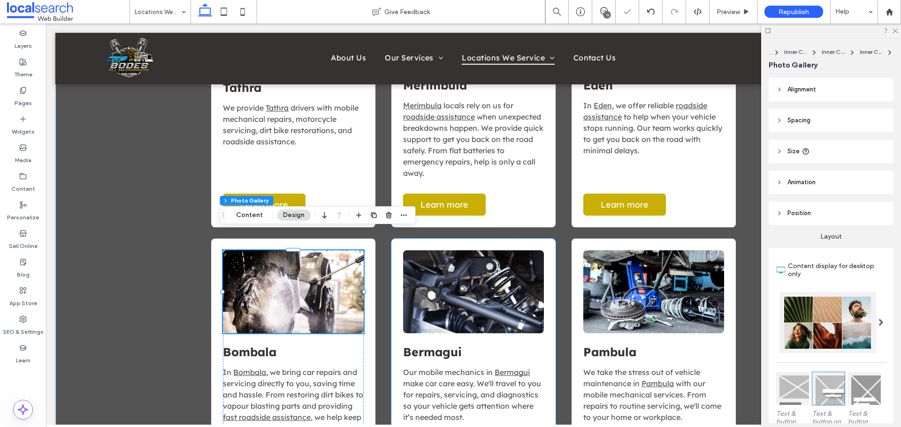
click at [452, 263] on link at bounding box center [473, 292] width 141 height 83
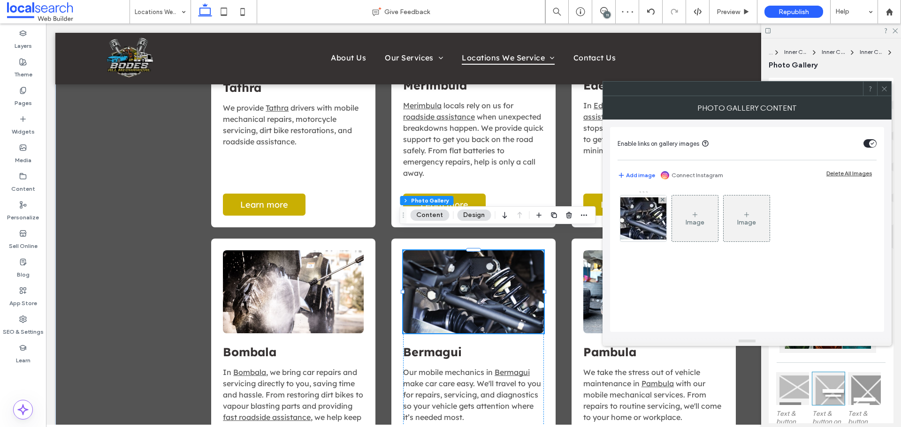
drag, startPoint x: 646, startPoint y: 228, endPoint x: 637, endPoint y: 230, distance: 9.1
click at [647, 228] on img at bounding box center [643, 218] width 75 height 42
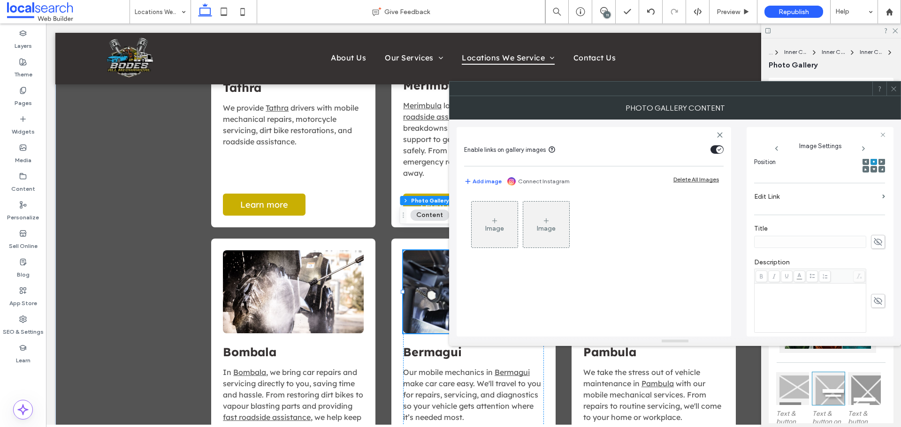
click at [797, 198] on label "Edit Link" at bounding box center [816, 196] width 124 height 17
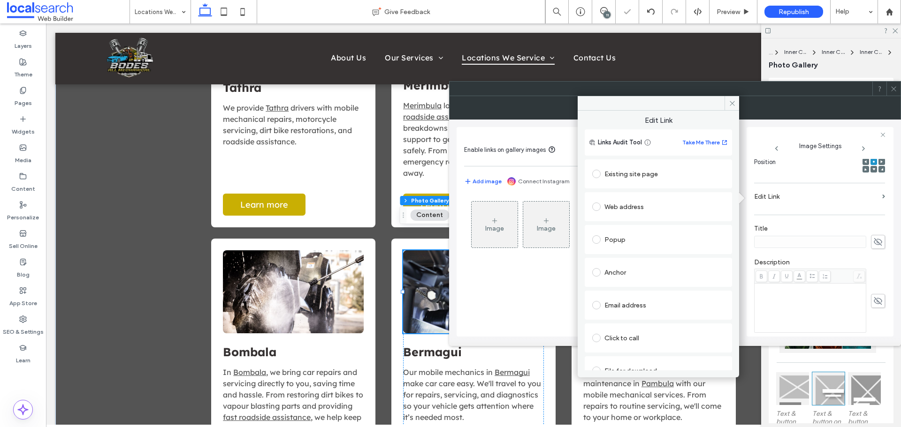
click at [634, 176] on div "Existing site page" at bounding box center [658, 174] width 132 height 15
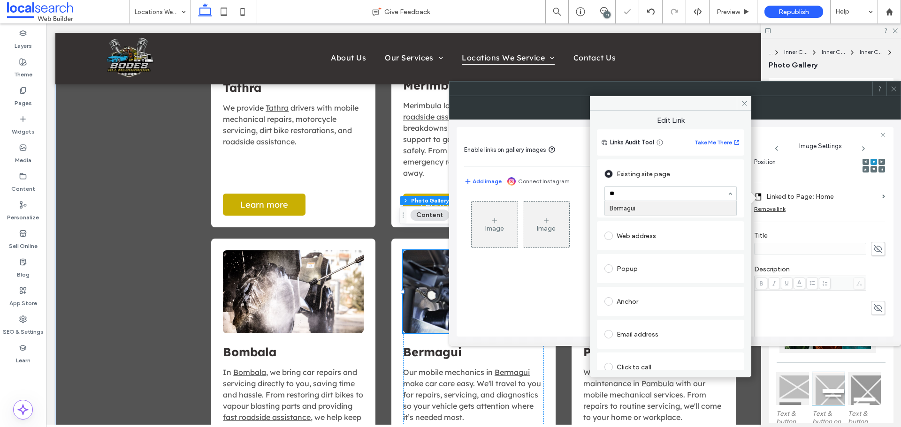
type input "***"
drag, startPoint x: 742, startPoint y: 103, endPoint x: 900, endPoint y: 100, distance: 158.1
click at [743, 103] on icon at bounding box center [744, 103] width 7 height 7
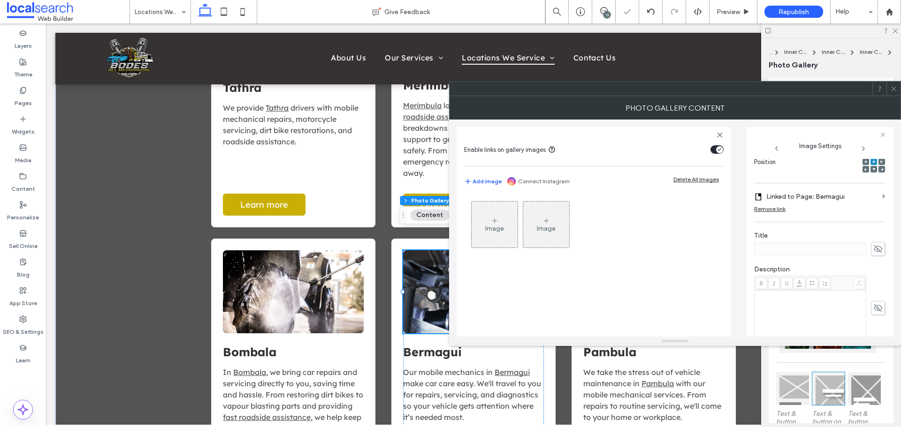
click at [895, 93] on span at bounding box center [893, 89] width 7 height 14
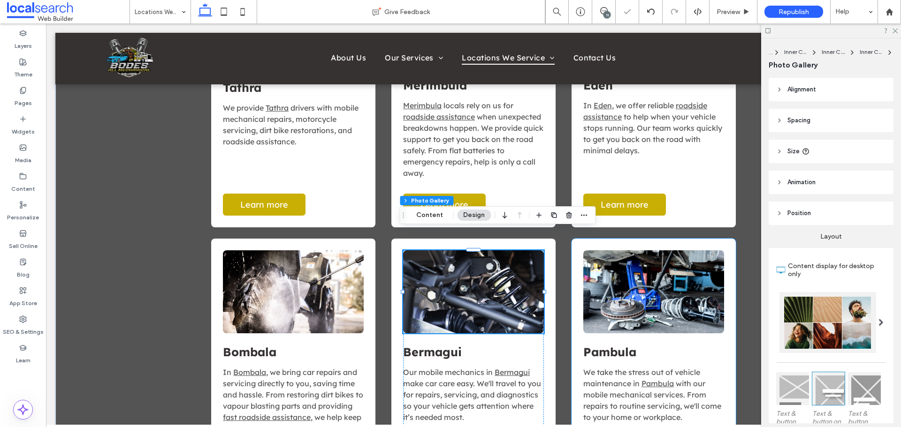
click at [678, 282] on link at bounding box center [653, 292] width 141 height 83
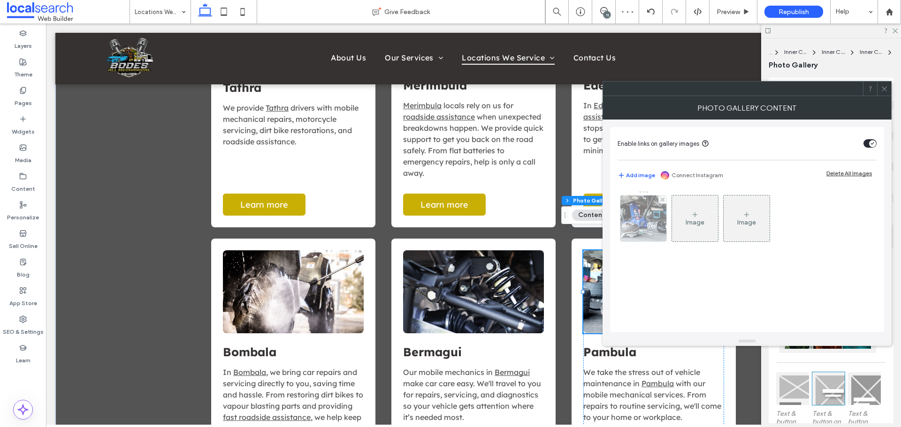
drag, startPoint x: 630, startPoint y: 233, endPoint x: 638, endPoint y: 236, distance: 9.3
click at [630, 233] on div at bounding box center [643, 219] width 46 height 46
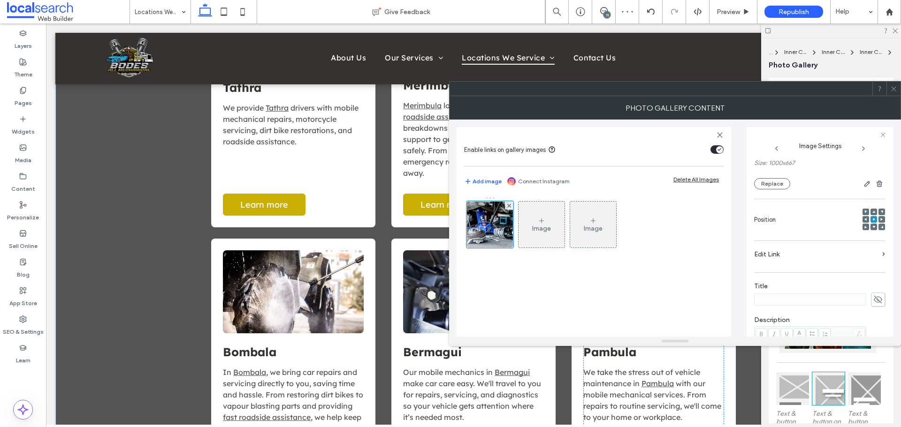
scroll to position [94, 0]
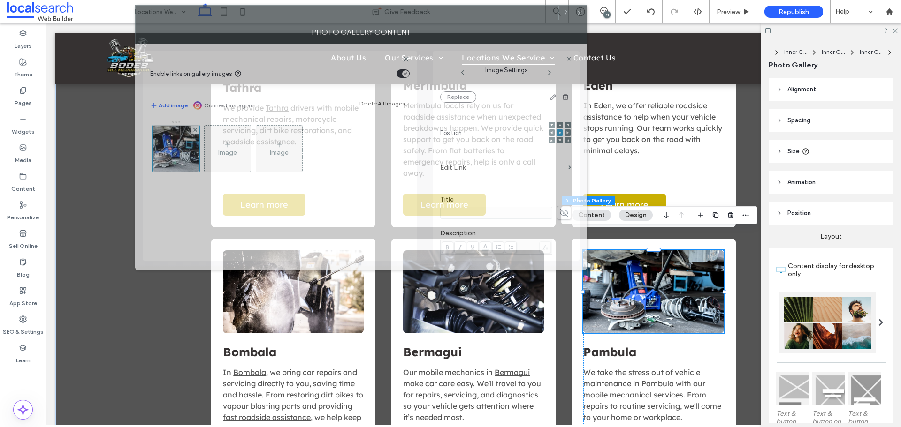
drag, startPoint x: 669, startPoint y: 89, endPoint x: 392, endPoint y: 12, distance: 287.7
click at [392, 12] on div at bounding box center [347, 13] width 423 height 14
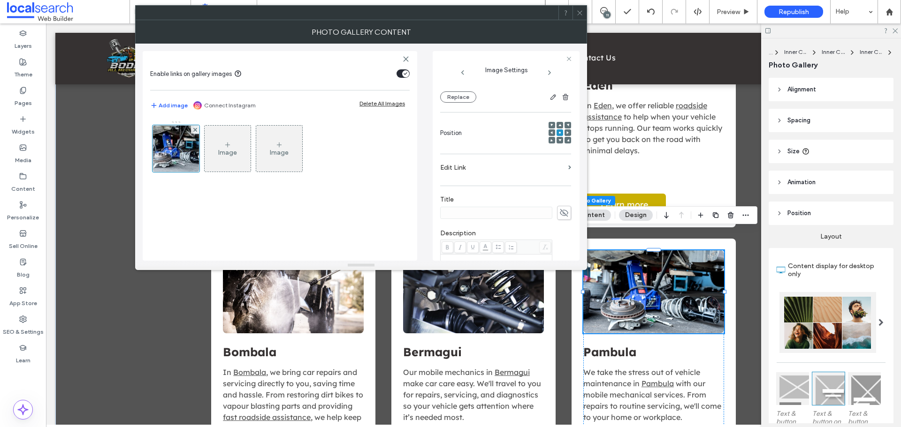
click at [481, 165] on label "Edit Link" at bounding box center [502, 167] width 124 height 17
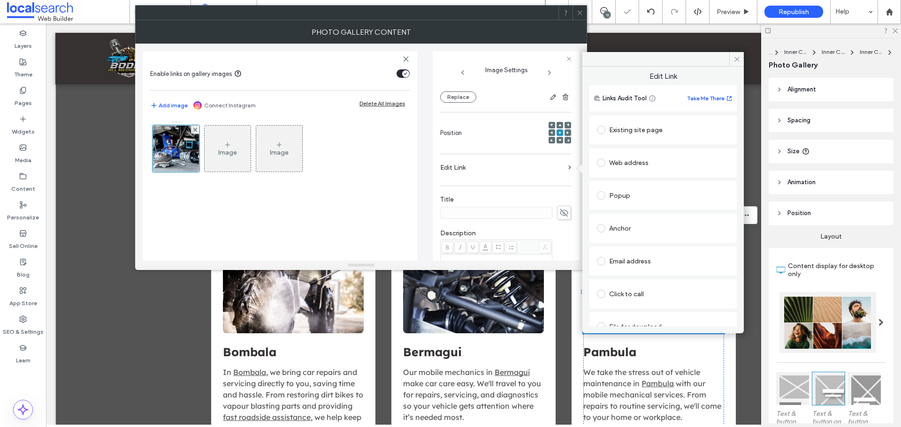
click at [623, 134] on div "Existing site page" at bounding box center [663, 129] width 132 height 15
click at [623, 177] on div "Web address" at bounding box center [662, 191] width 147 height 29
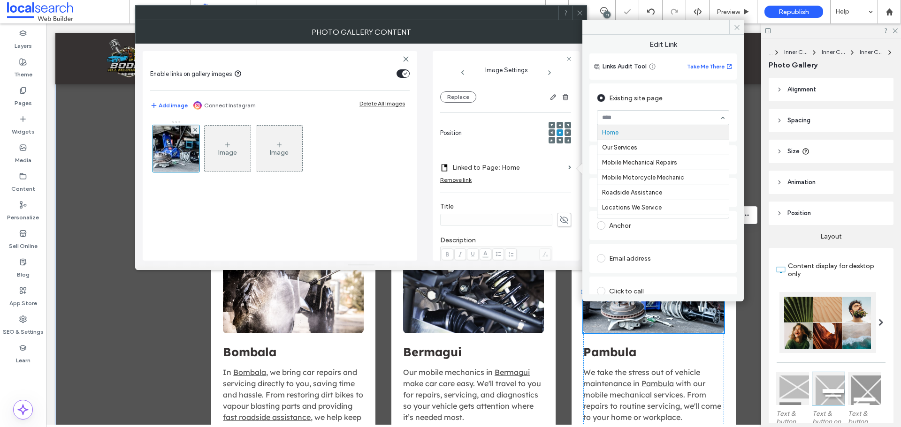
click at [631, 114] on input at bounding box center [660, 117] width 117 height 7
type input "***"
click at [577, 10] on icon at bounding box center [579, 12] width 7 height 7
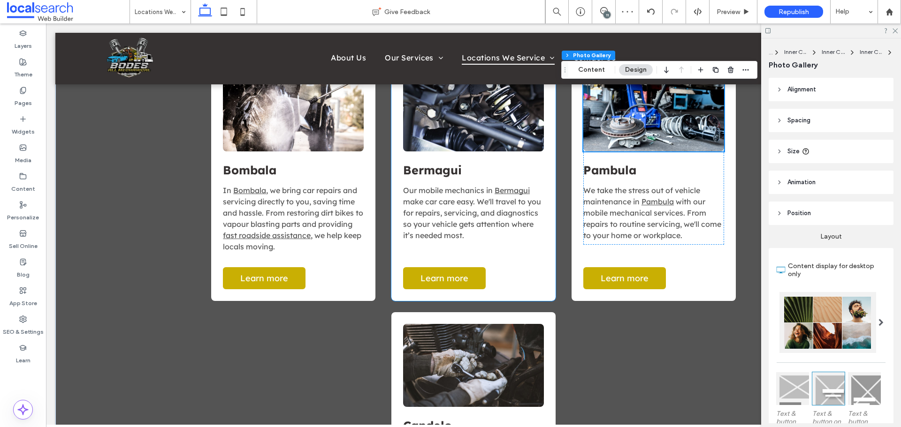
scroll to position [1029, 0]
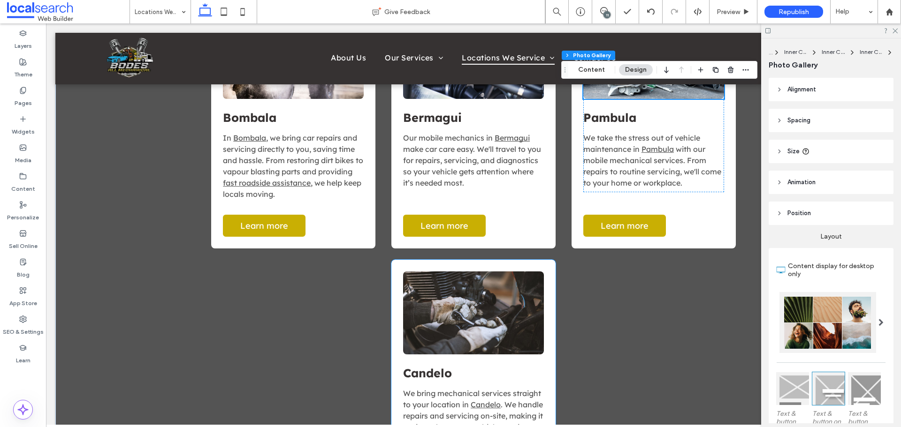
click at [475, 286] on link at bounding box center [473, 313] width 141 height 83
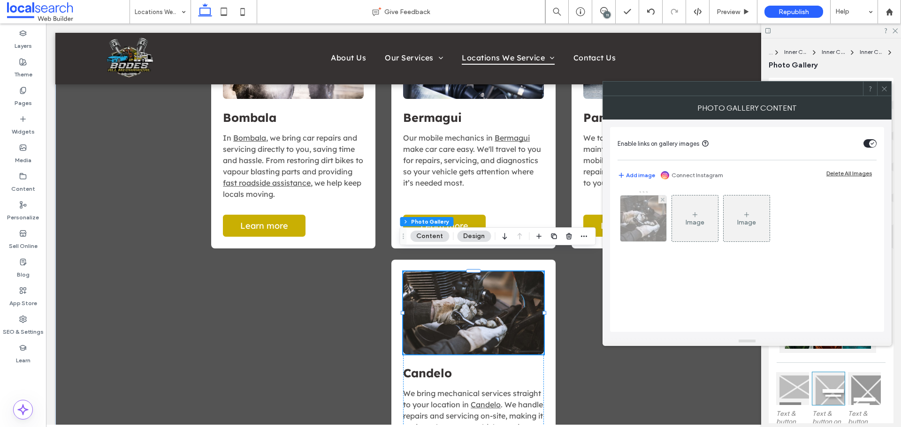
click at [652, 228] on img at bounding box center [643, 219] width 69 height 46
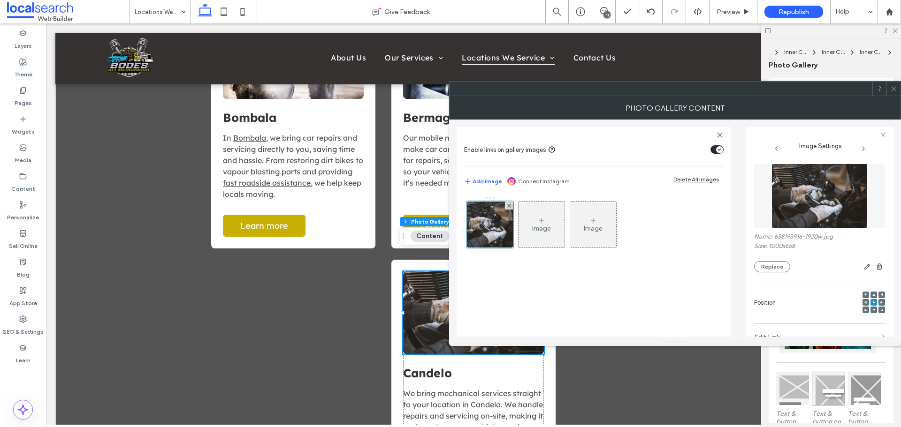
scroll to position [141, 0]
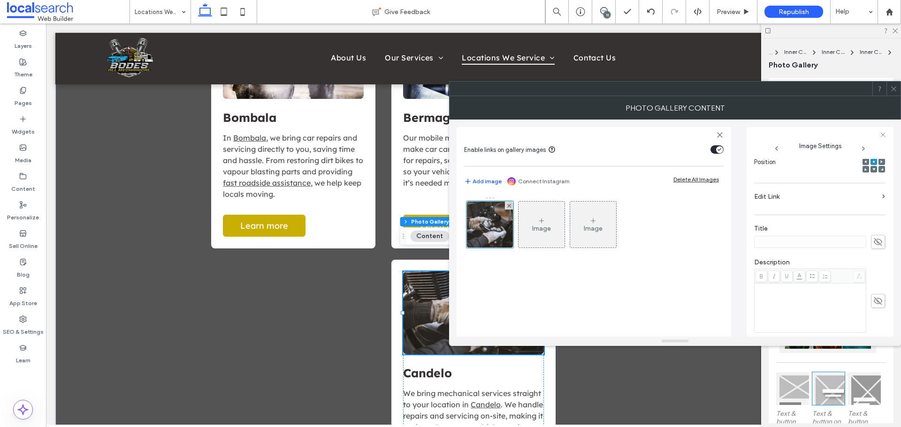
click at [782, 195] on label "Edit Link" at bounding box center [816, 196] width 124 height 17
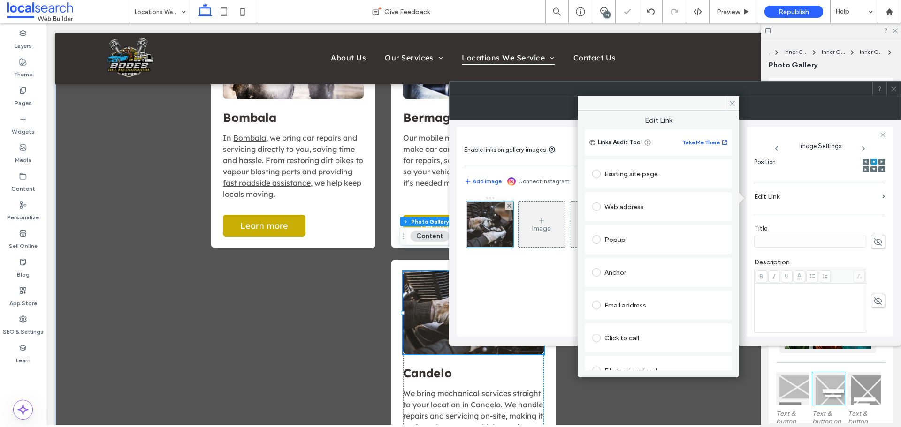
click at [628, 178] on div "Existing site page" at bounding box center [658, 174] width 132 height 15
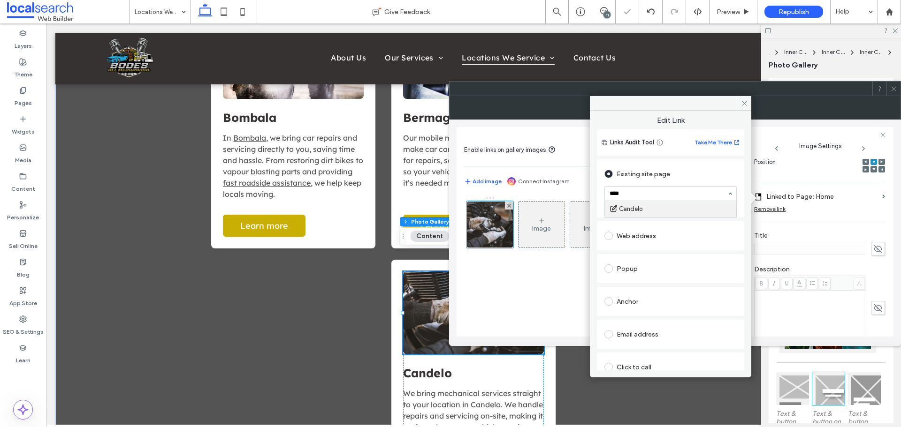
type input "*****"
drag, startPoint x: 636, startPoint y: 208, endPoint x: 686, endPoint y: 144, distance: 80.8
click at [745, 104] on icon at bounding box center [744, 103] width 7 height 7
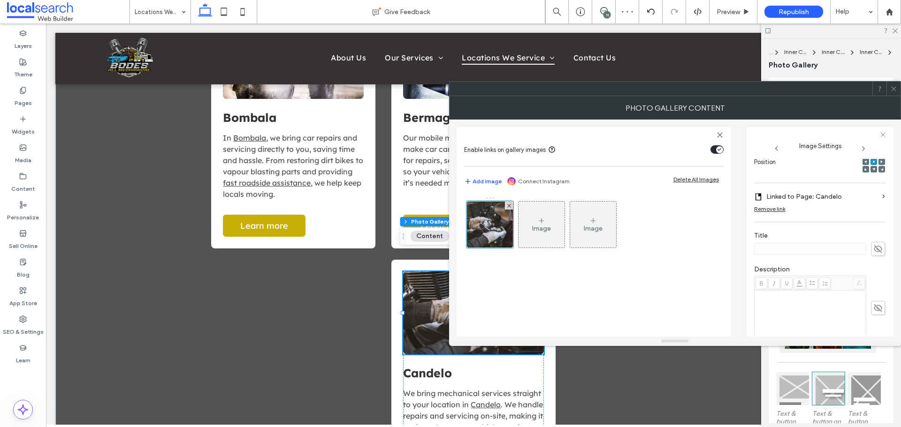
drag, startPoint x: 889, startPoint y: 84, endPoint x: 878, endPoint y: 88, distance: 11.7
click at [890, 85] on div at bounding box center [893, 89] width 14 height 14
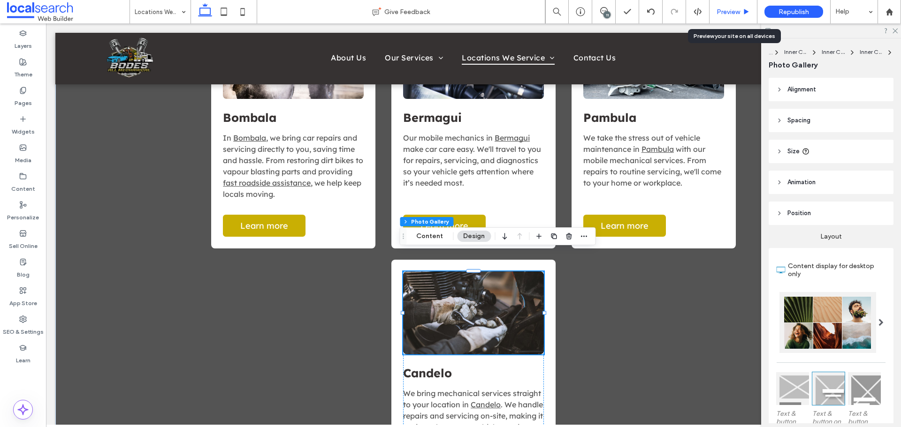
click at [722, 14] on span "Preview" at bounding box center [727, 12] width 23 height 8
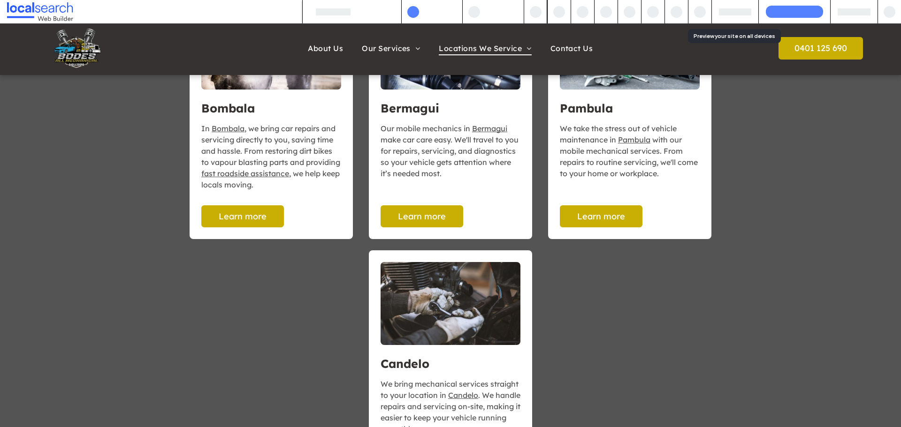
scroll to position [1020, 0]
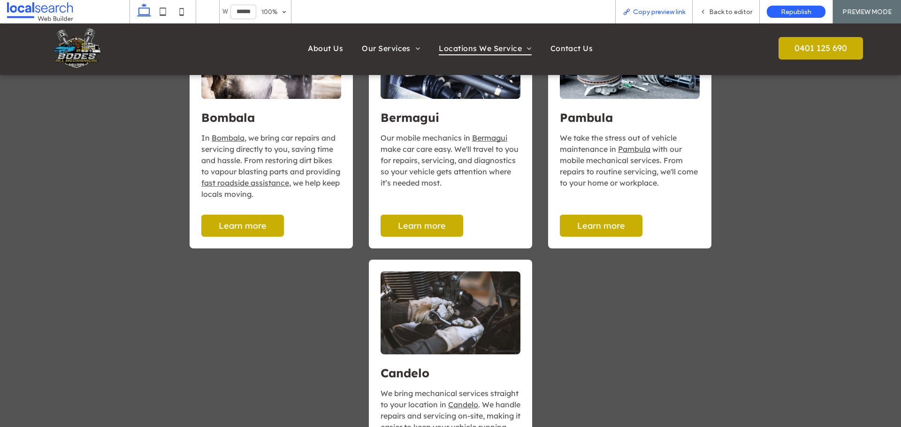
click at [681, 16] on div "Copy preview link" at bounding box center [653, 11] width 77 height 23
click at [637, 13] on span "Copy preview link" at bounding box center [659, 12] width 52 height 8
click at [730, 17] on div "Back to editor" at bounding box center [725, 11] width 67 height 23
click at [724, 10] on span "Back to editor" at bounding box center [730, 12] width 43 height 8
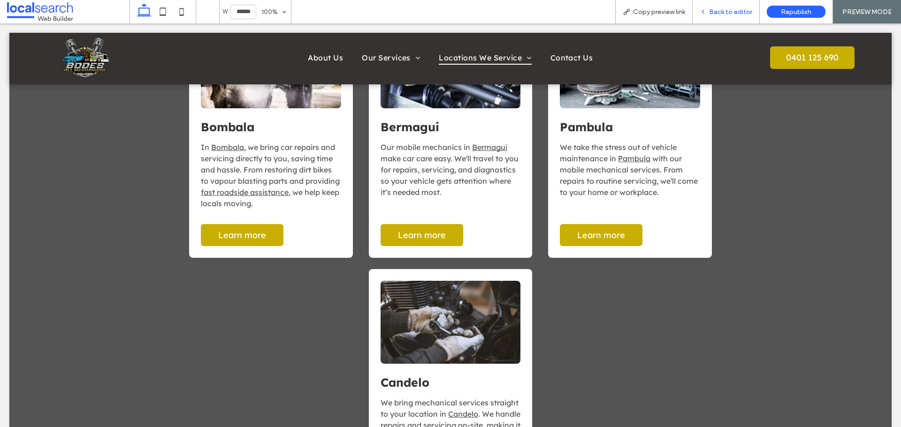
scroll to position [1029, 0]
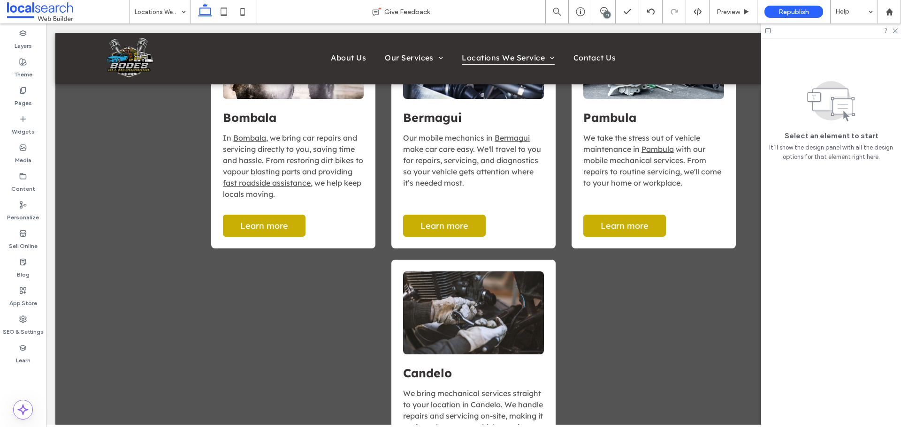
drag, startPoint x: 602, startPoint y: 13, endPoint x: 606, endPoint y: 17, distance: 5.3
click at [603, 13] on icon at bounding box center [604, 11] width 8 height 8
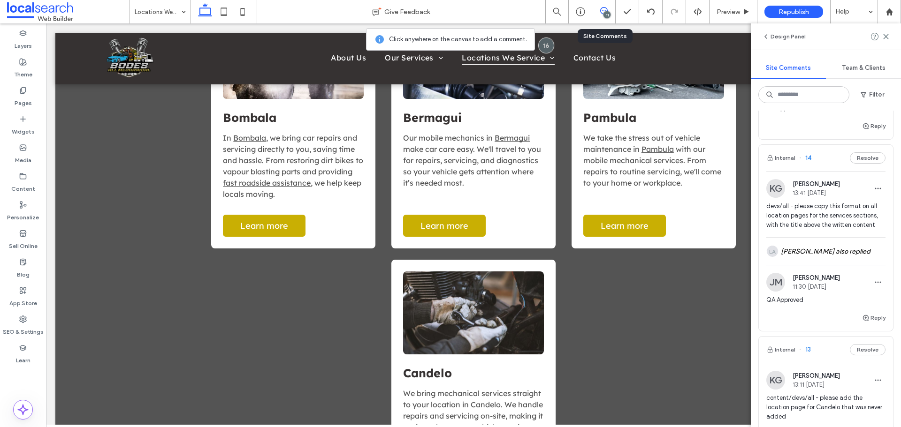
scroll to position [657, 0]
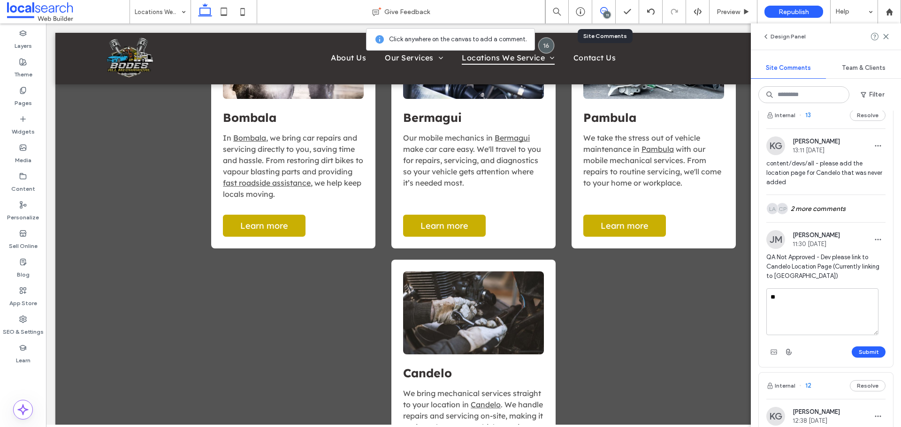
type textarea "*"
click at [869, 335] on textarea "**********" at bounding box center [822, 312] width 112 height 47
type textarea "**********"
click at [860, 358] on button "Submit" at bounding box center [868, 352] width 34 height 11
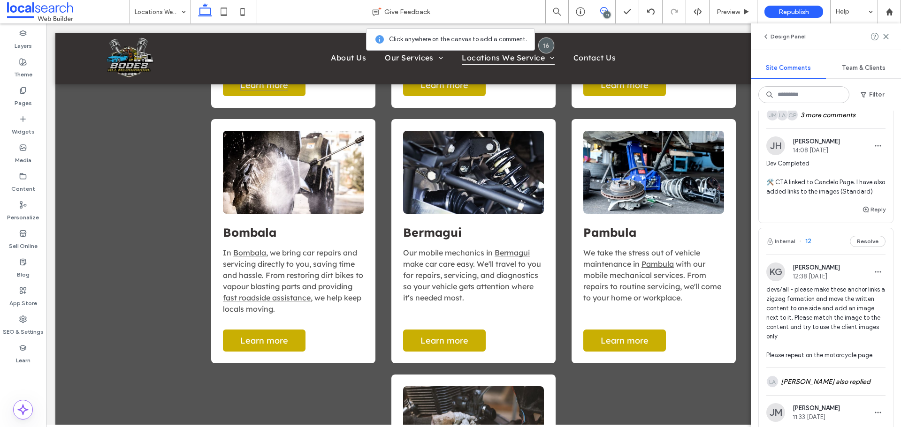
scroll to position [935, 0]
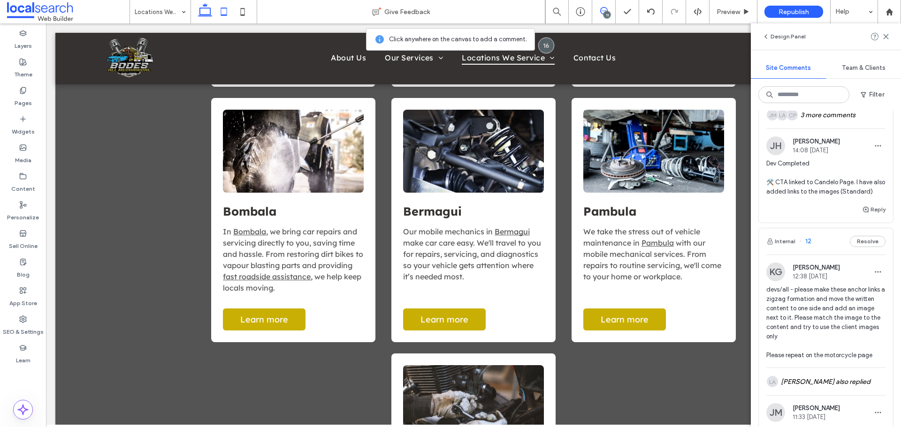
drag, startPoint x: 228, startPoint y: 15, endPoint x: 232, endPoint y: 12, distance: 5.1
click at [228, 15] on icon at bounding box center [223, 11] width 19 height 19
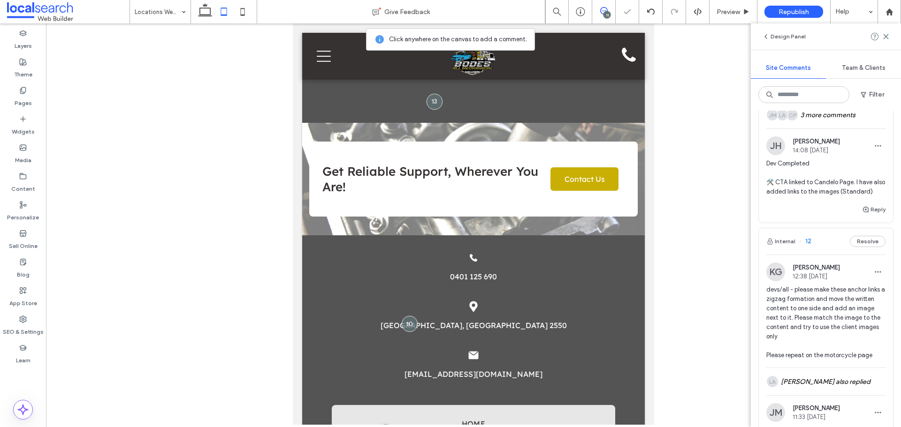
scroll to position [615, 0]
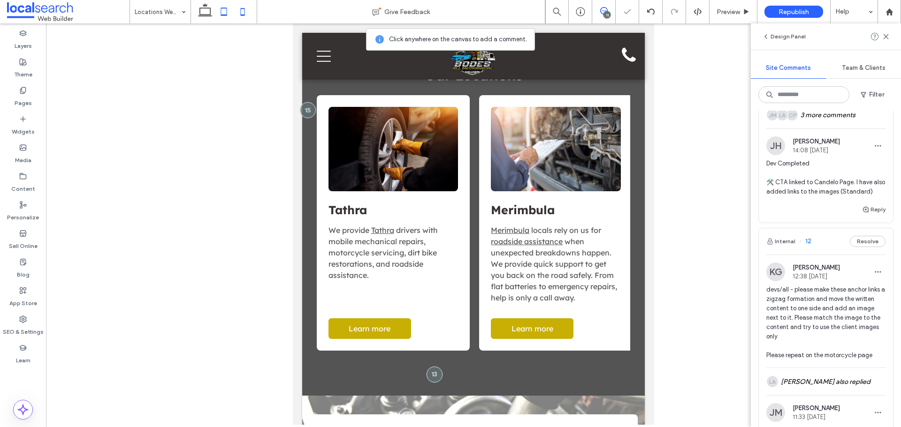
click at [243, 17] on icon at bounding box center [242, 11] width 19 height 19
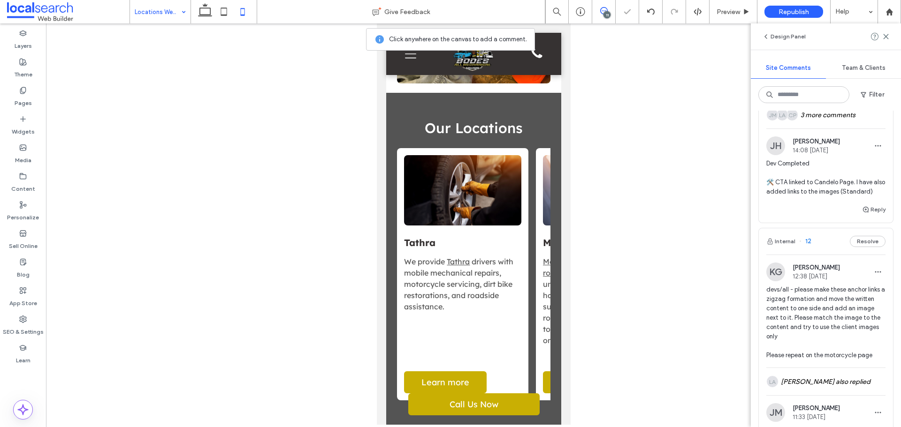
scroll to position [0, 0]
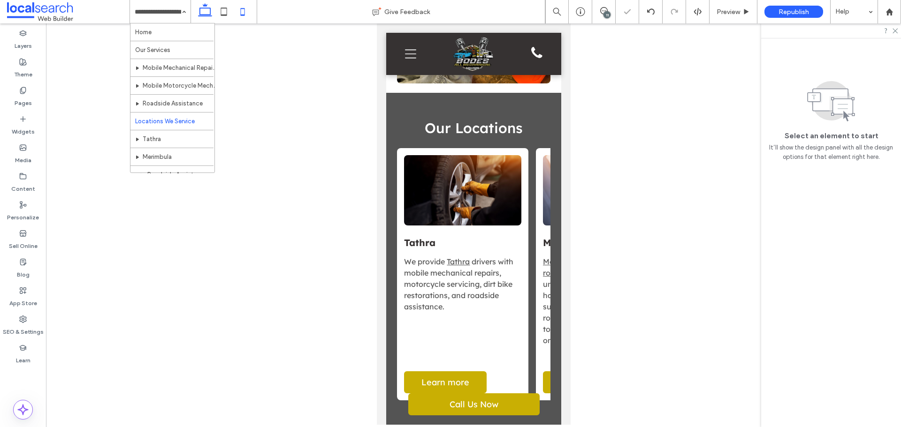
click at [206, 13] on icon at bounding box center [205, 11] width 19 height 19
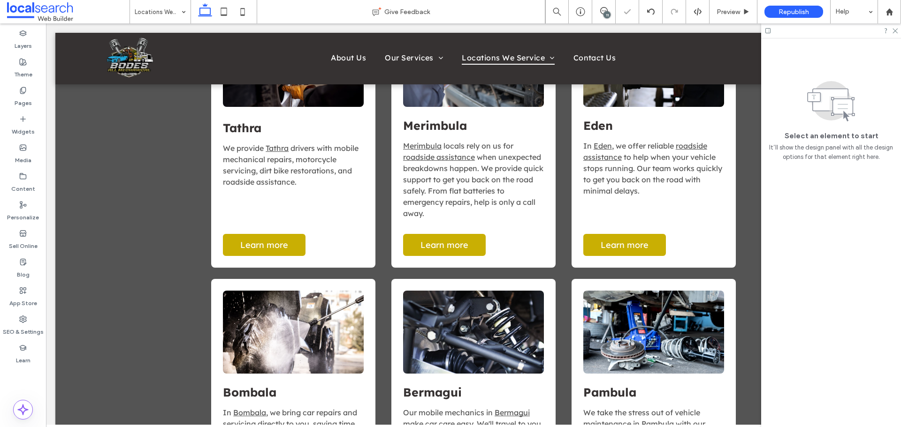
scroll to position [585, 0]
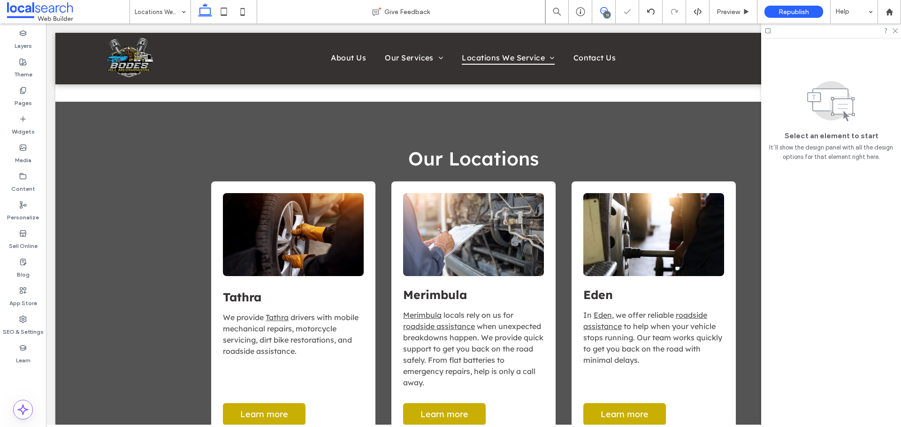
click at [605, 10] on icon at bounding box center [604, 11] width 8 height 8
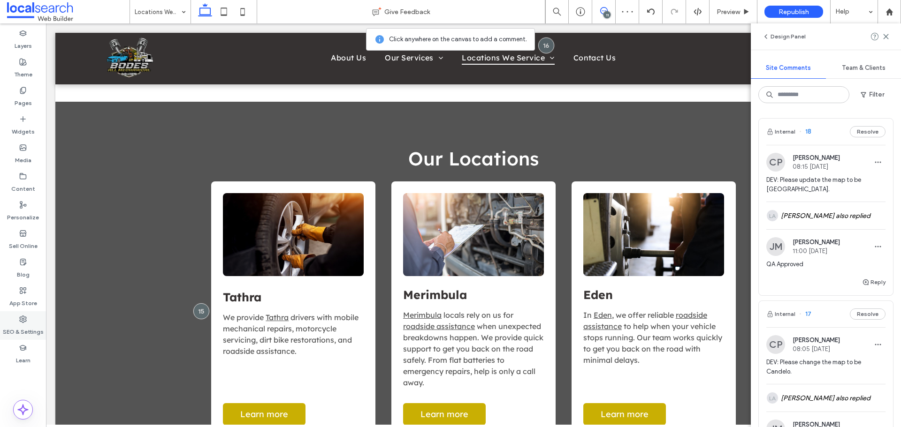
click at [28, 319] on div "SEO & Settings" at bounding box center [23, 325] width 46 height 29
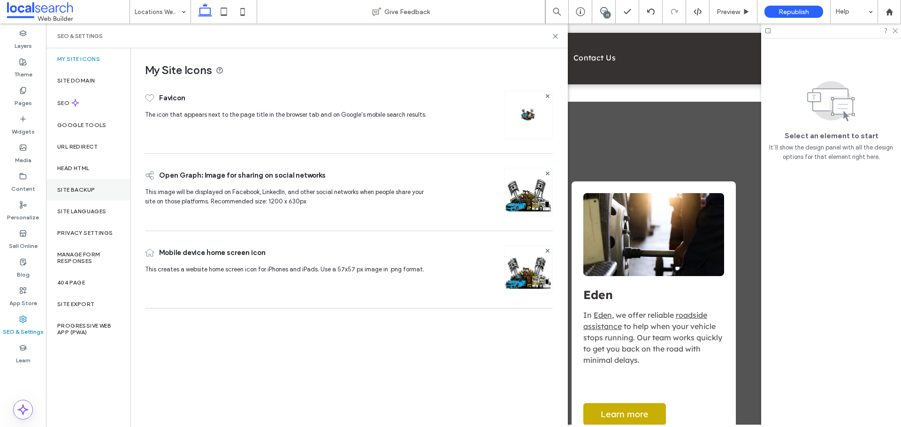
click at [89, 190] on label "Site Backup" at bounding box center [76, 190] width 38 height 7
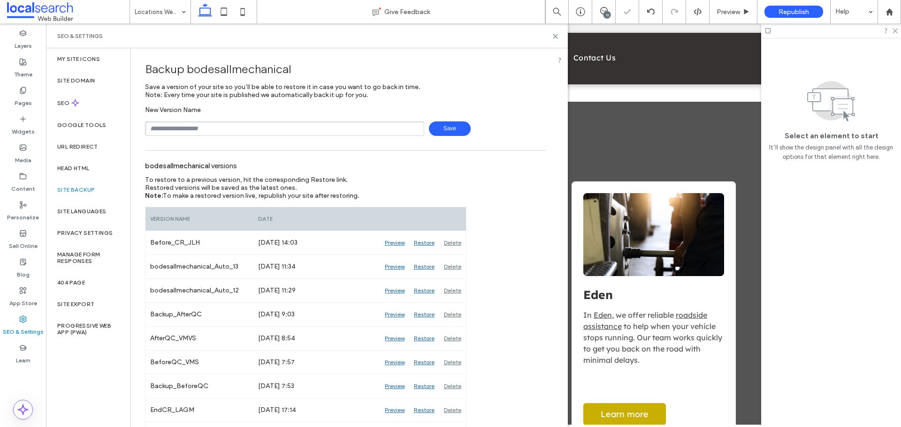
click at [217, 123] on input "text" at bounding box center [284, 129] width 279 height 15
type input "**********"
click at [430, 130] on span "Save" at bounding box center [450, 129] width 42 height 15
click at [558, 37] on icon at bounding box center [555, 36] width 7 height 7
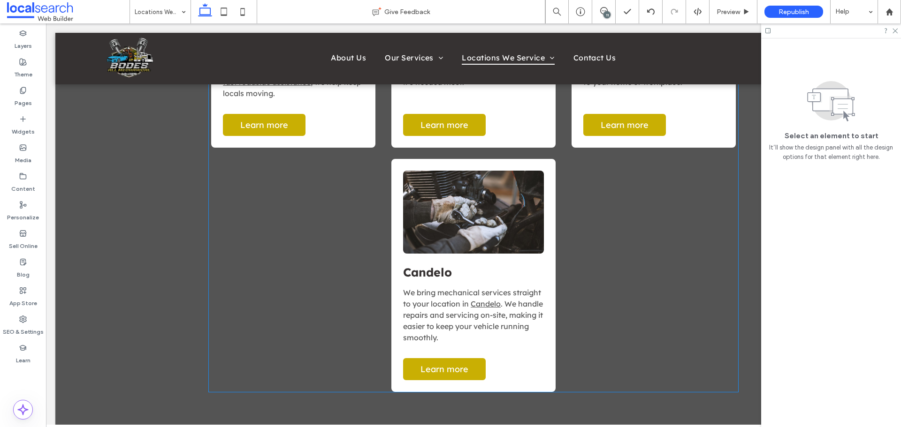
scroll to position [1148, 0]
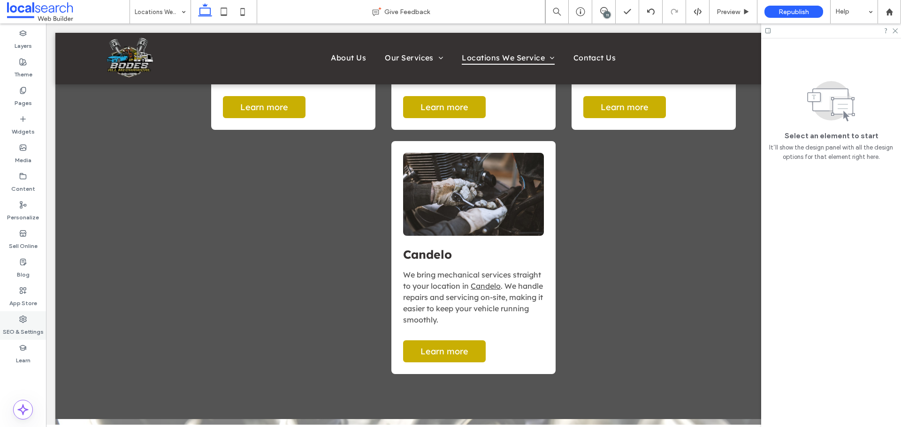
click at [22, 327] on label "SEO & Settings" at bounding box center [23, 329] width 41 height 13
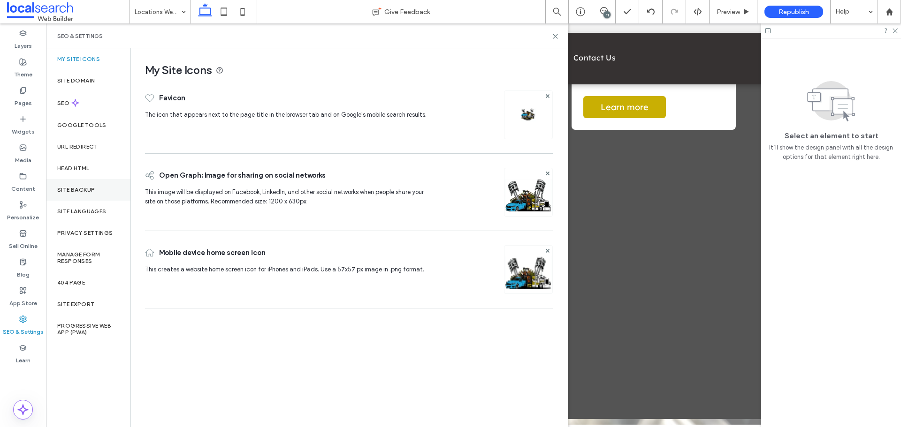
drag, startPoint x: 93, startPoint y: 193, endPoint x: 108, endPoint y: 193, distance: 15.0
click at [93, 192] on label "Site Backup" at bounding box center [76, 190] width 38 height 7
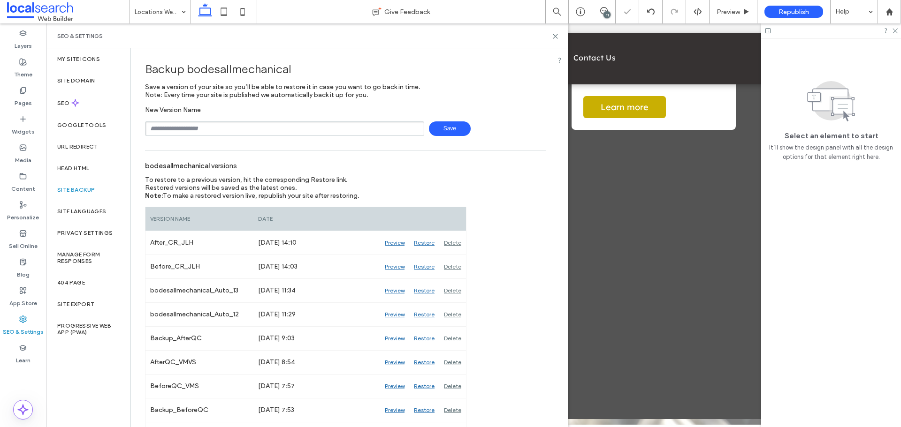
click at [197, 125] on input "text" at bounding box center [284, 129] width 279 height 15
type input "*******"
click at [446, 130] on span "Save" at bounding box center [450, 129] width 42 height 15
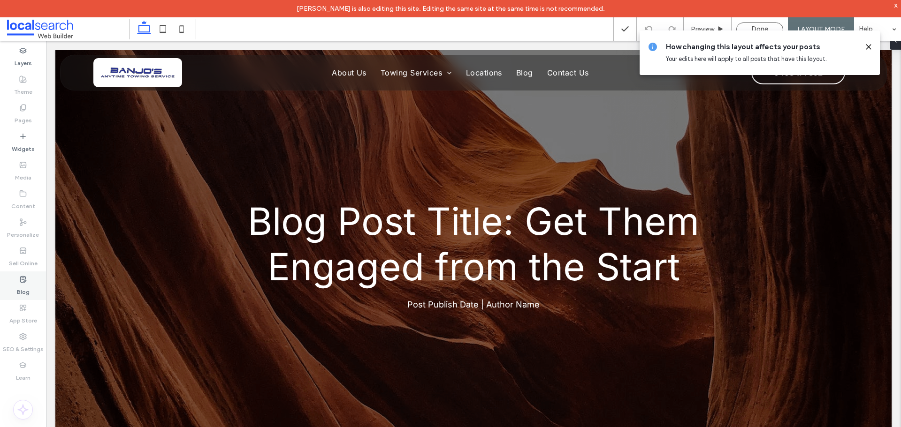
click at [24, 281] on use at bounding box center [23, 279] width 6 height 6
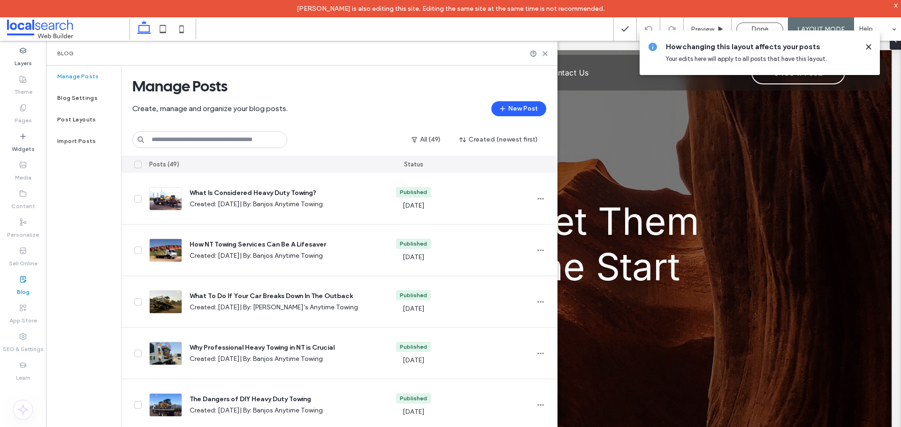
click at [26, 285] on label "Blog" at bounding box center [23, 289] width 13 height 13
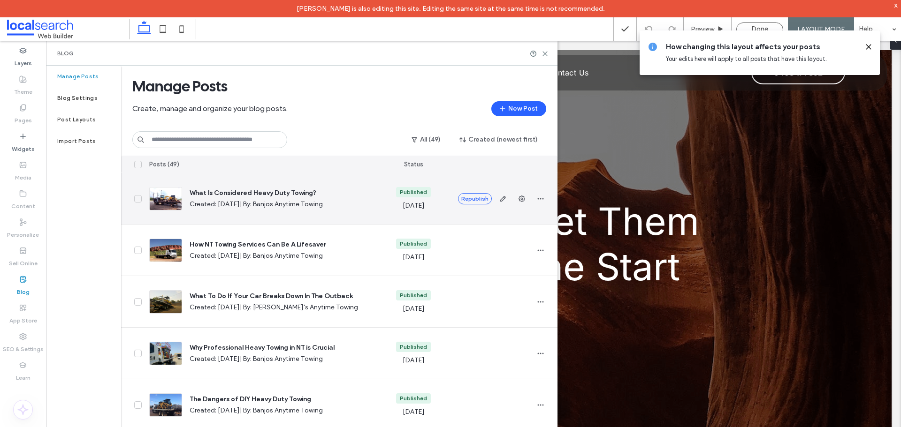
click at [166, 197] on div at bounding box center [165, 198] width 33 height 23
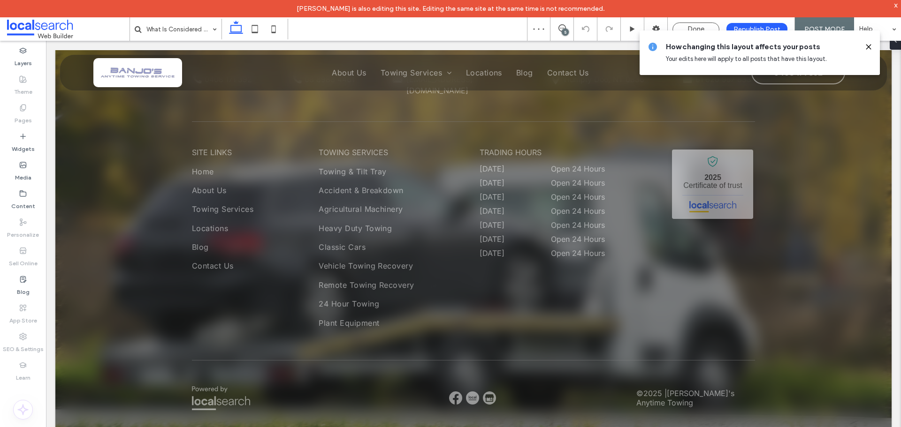
scroll to position [3084, 0]
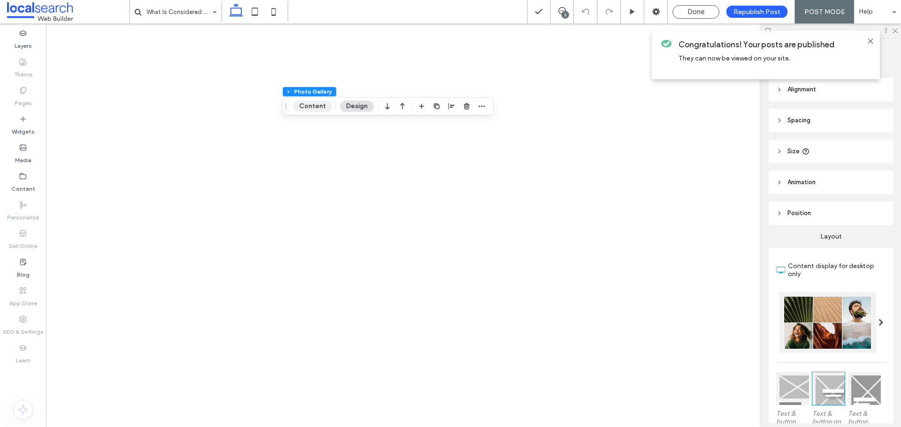
click at [312, 107] on button "Content" at bounding box center [312, 106] width 39 height 11
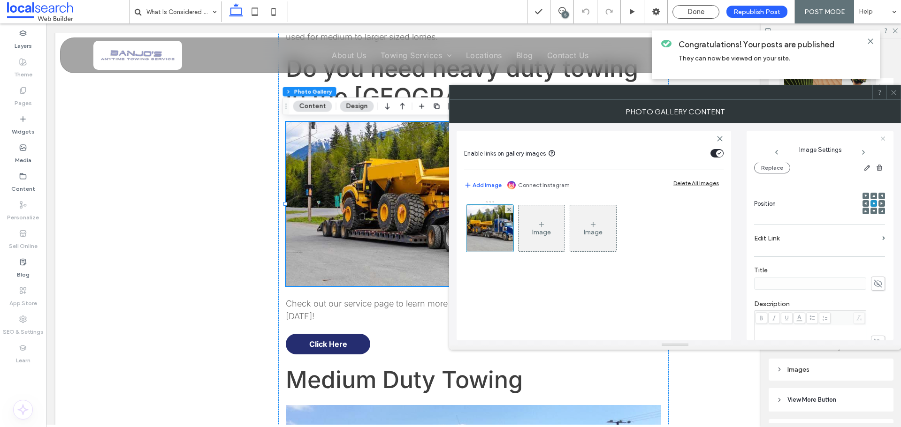
scroll to position [125, 0]
drag, startPoint x: 894, startPoint y: 91, endPoint x: 550, endPoint y: 181, distance: 355.3
click at [894, 91] on icon at bounding box center [893, 92] width 7 height 7
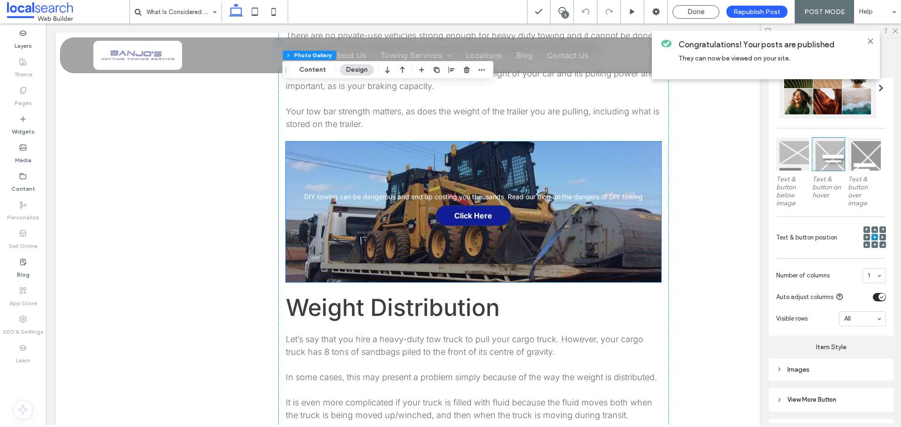
scroll to position [1501, 0]
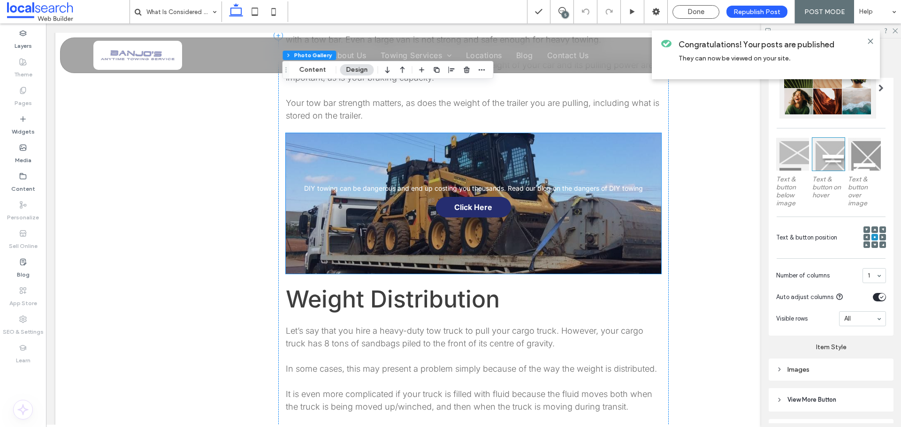
click at [486, 237] on link at bounding box center [473, 203] width 398 height 149
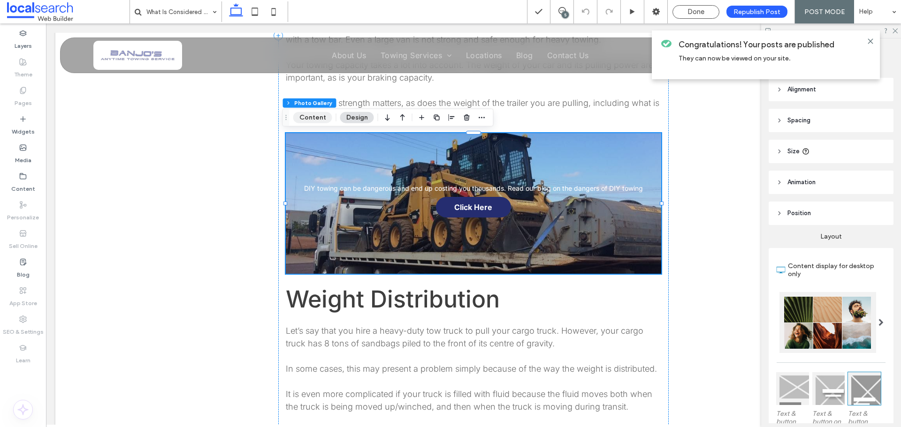
click at [314, 121] on button "Content" at bounding box center [312, 117] width 39 height 11
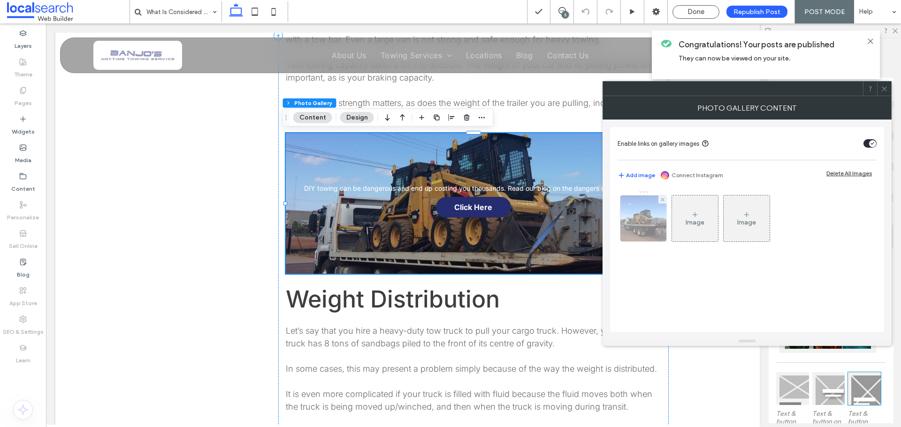
click at [659, 232] on img at bounding box center [643, 219] width 46 height 46
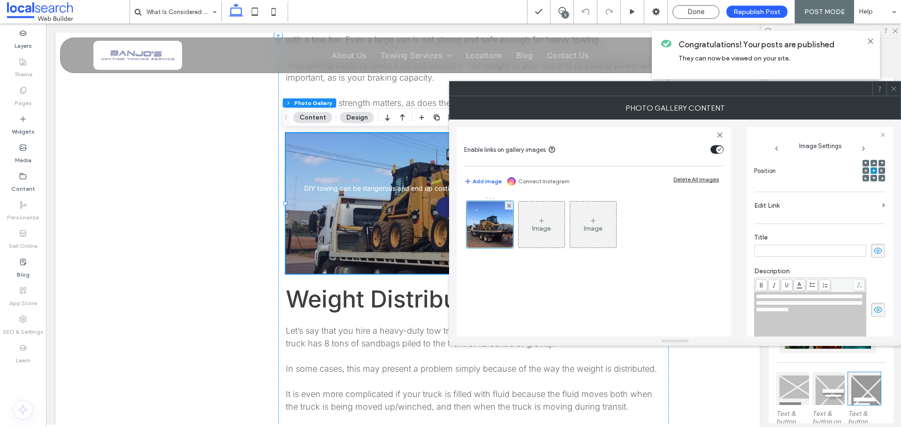
scroll to position [0, 0]
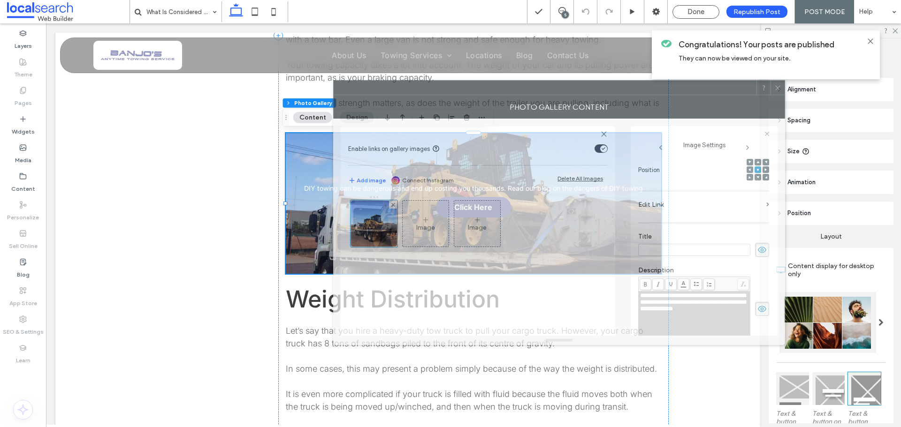
drag, startPoint x: 679, startPoint y: 92, endPoint x: 603, endPoint y: 86, distance: 76.2
click at [603, 86] on div at bounding box center [545, 88] width 423 height 14
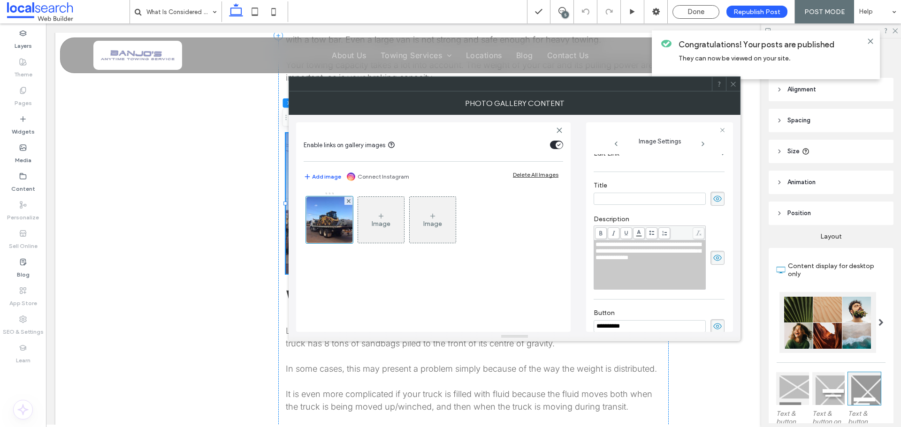
scroll to position [179, 0]
click at [627, 274] on div "**********" at bounding box center [649, 265] width 109 height 47
click at [610, 196] on input at bounding box center [649, 199] width 112 height 12
paste input "**********"
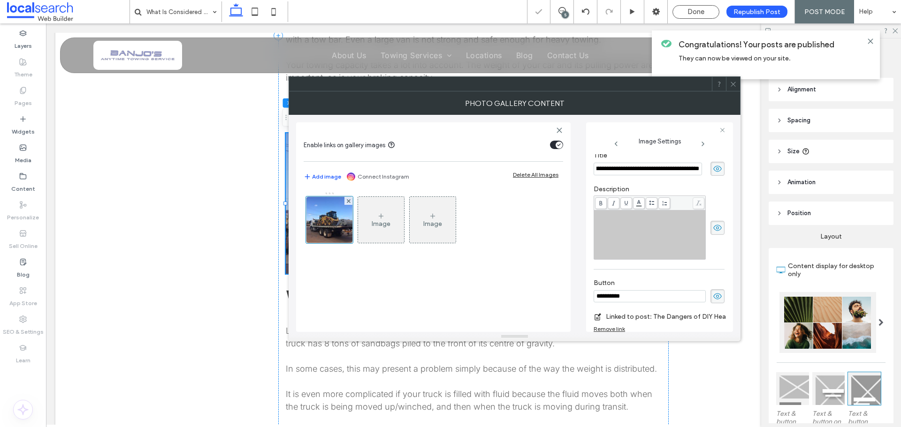
scroll to position [226, 0]
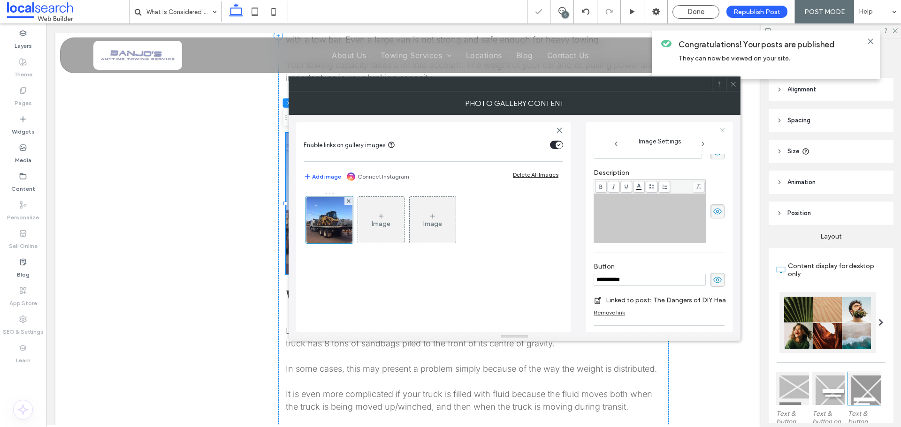
type input "**********"
click at [657, 283] on input "**********" at bounding box center [649, 280] width 112 height 12
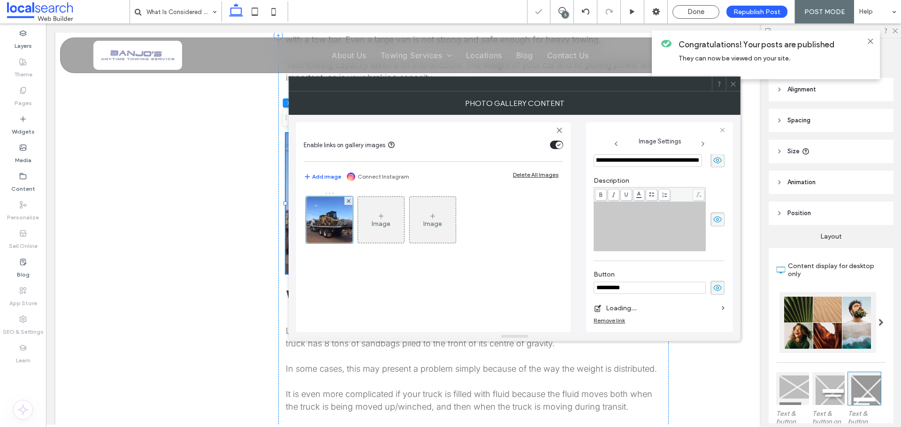
click at [657, 283] on input "**********" at bounding box center [649, 288] width 112 height 12
type input "*"
click at [706, 291] on div at bounding box center [658, 288] width 131 height 14
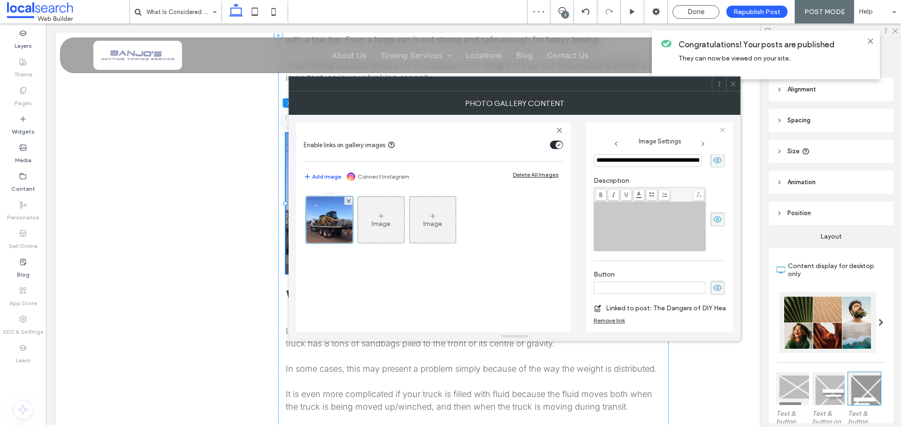
click at [685, 228] on div "Rich Text Editor" at bounding box center [649, 226] width 109 height 47
click at [713, 219] on icon at bounding box center [717, 219] width 9 height 10
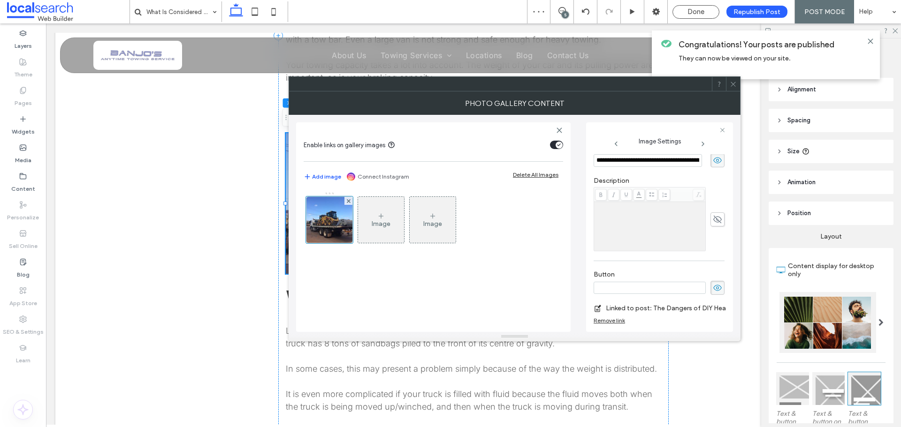
click at [713, 288] on icon at bounding box center [717, 288] width 9 height 10
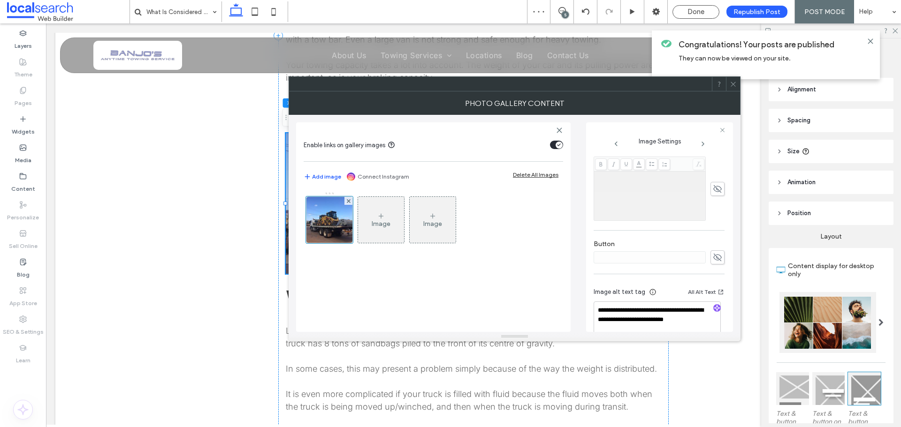
scroll to position [265, 0]
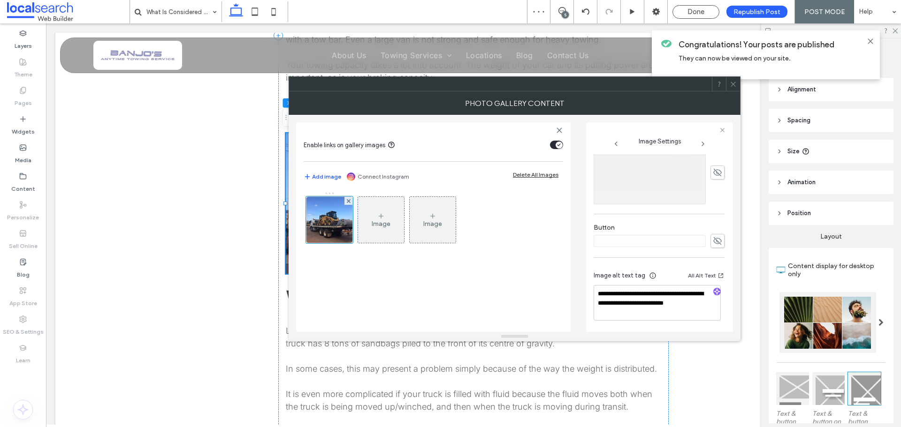
click at [713, 244] on icon at bounding box center [717, 241] width 9 height 10
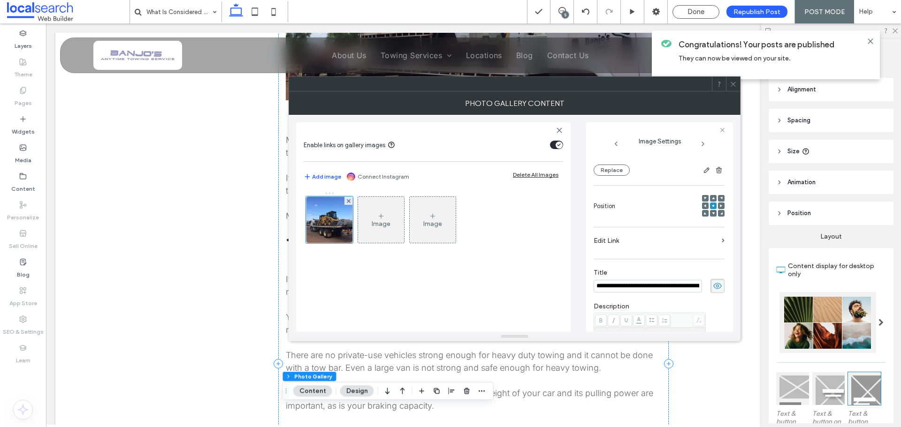
scroll to position [77, 0]
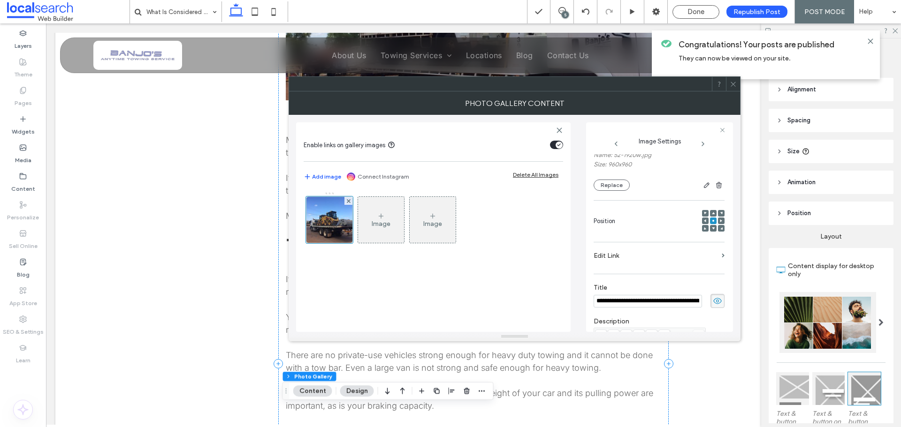
click at [731, 88] on span at bounding box center [732, 84] width 7 height 14
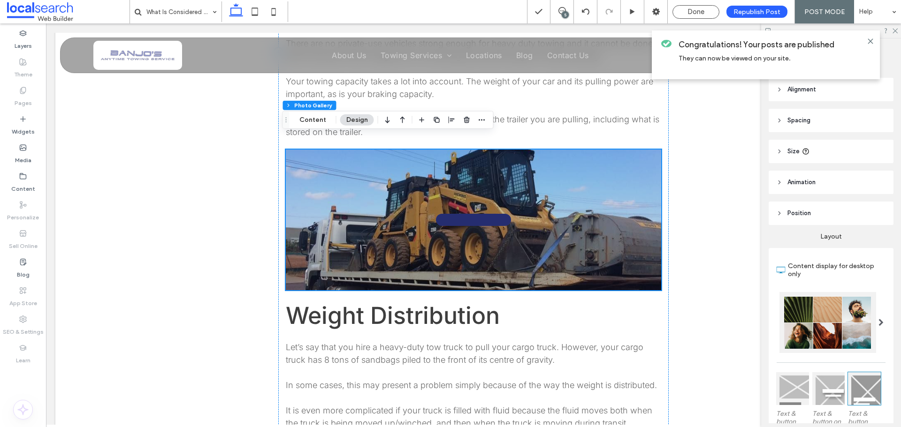
scroll to position [1501, 0]
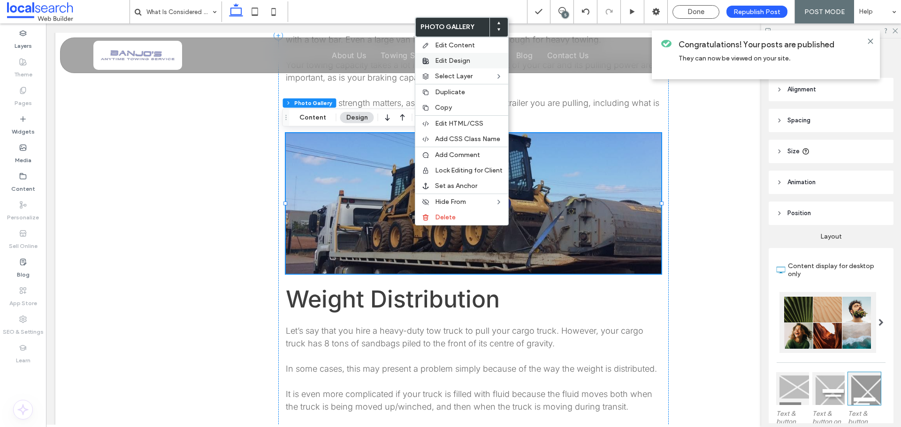
click at [454, 60] on span "Edit Design" at bounding box center [452, 61] width 35 height 8
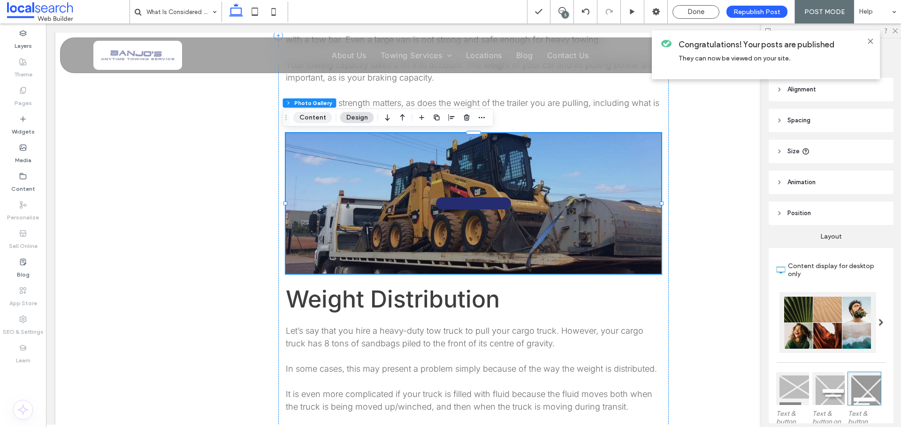
click at [294, 115] on button "Content" at bounding box center [312, 117] width 39 height 11
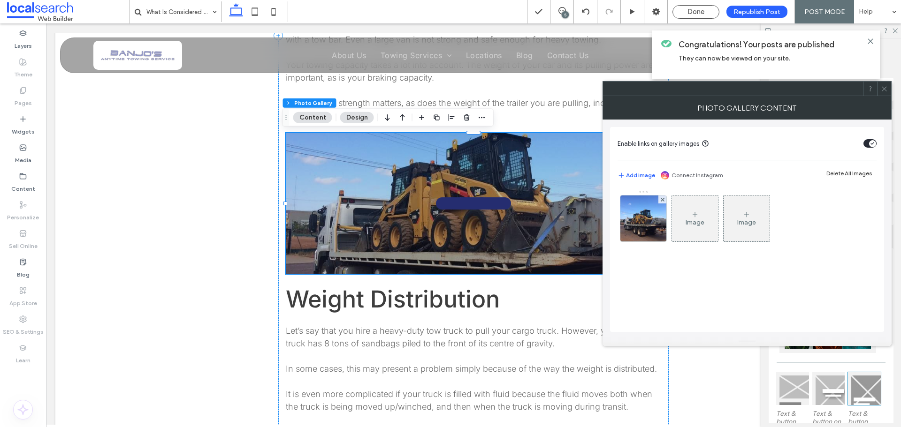
click at [654, 218] on img at bounding box center [643, 219] width 46 height 46
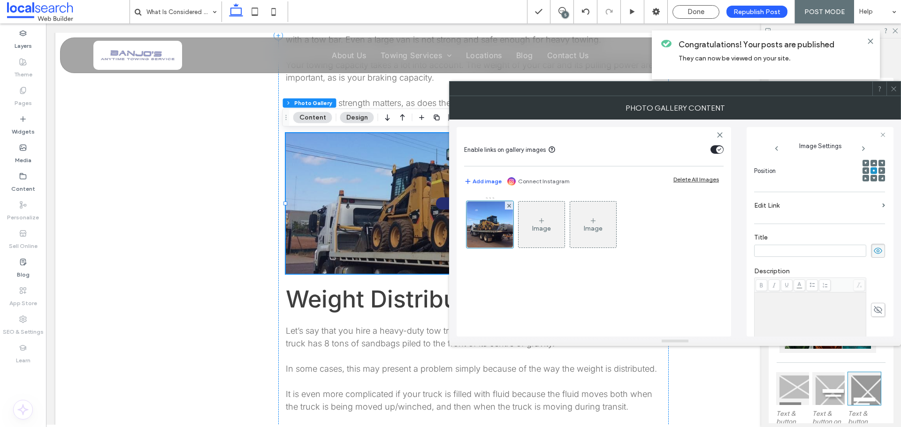
scroll to position [0, 0]
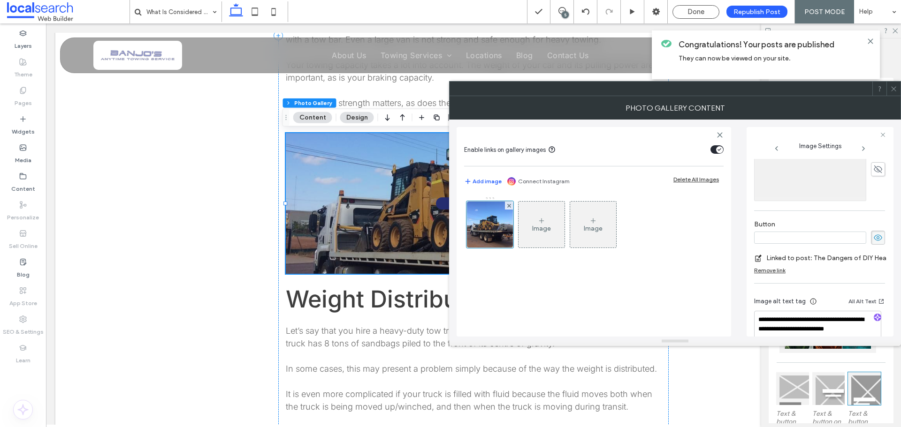
click at [874, 235] on use at bounding box center [877, 238] width 8 height 6
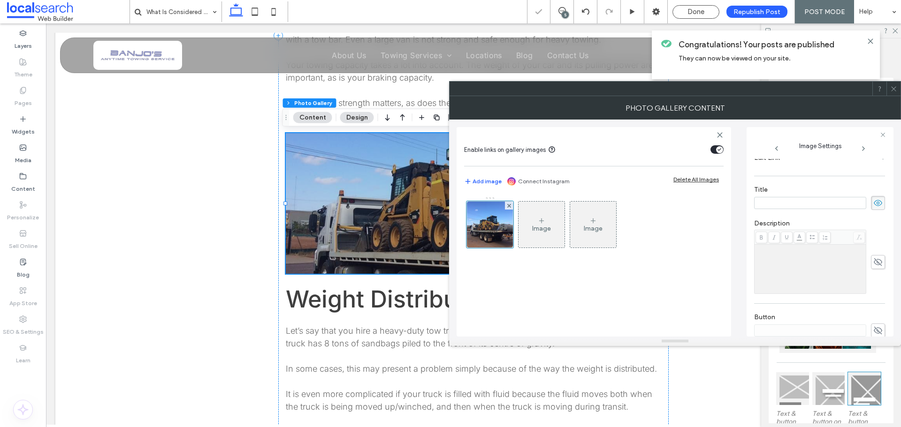
scroll to position [172, 0]
click at [785, 202] on label "Title" at bounding box center [819, 199] width 131 height 10
click at [789, 217] on input at bounding box center [810, 211] width 112 height 12
paste input "**********"
type input "**********"
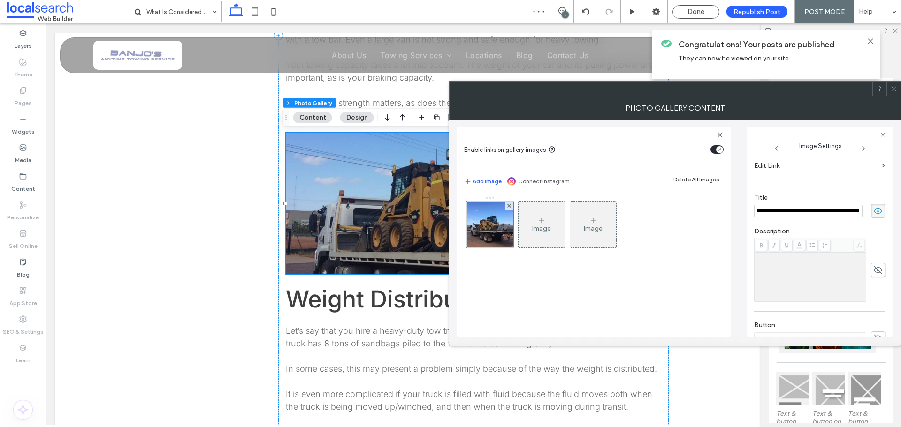
click at [872, 228] on label "Description" at bounding box center [819, 233] width 131 height 10
click at [890, 90] on icon at bounding box center [893, 88] width 7 height 7
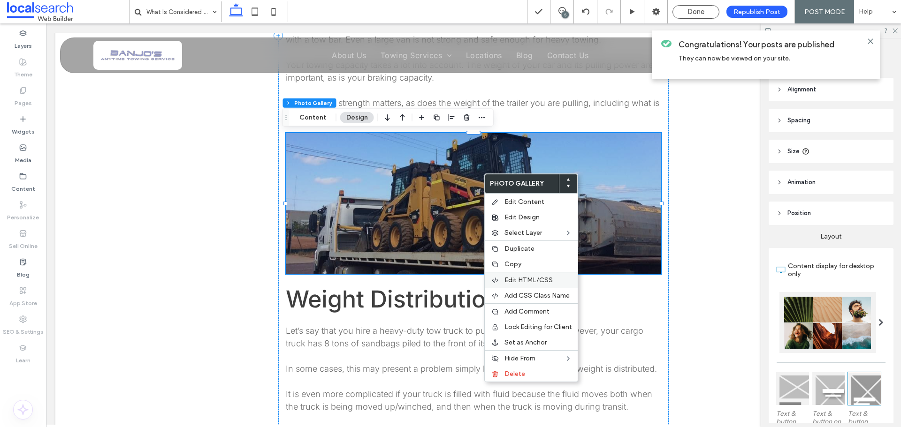
click at [540, 282] on span "Edit HTML/CSS" at bounding box center [528, 280] width 48 height 8
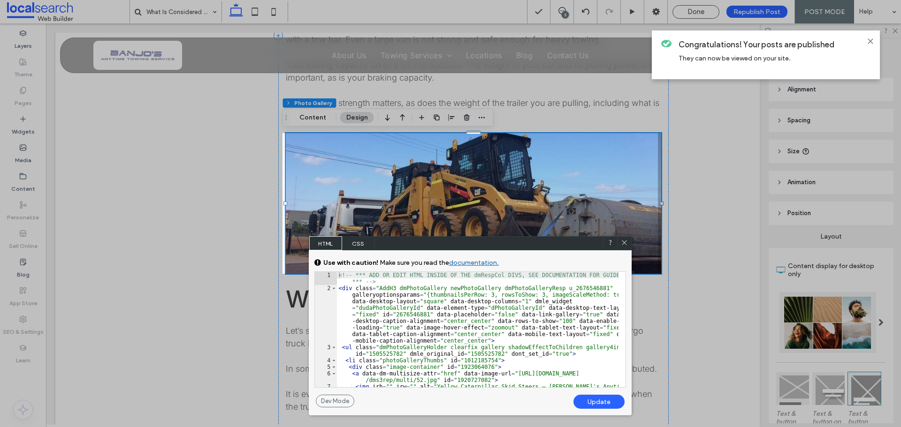
click at [391, 288] on div "<!-- *** ADD OR EDIT HTML INSIDE OF THE dmRespCol DIVS, SEE DOCUMENTATION FOR G…" at bounding box center [477, 346] width 281 height 148
click at [377, 289] on div "<!-- *** ADD OR EDIT HTML INSIDE OF THE dmRespCol DIVS, SEE DOCUMENTATION FOR G…" at bounding box center [477, 346] width 281 height 148
type textarea "**"
click at [591, 403] on div "Update" at bounding box center [598, 402] width 51 height 14
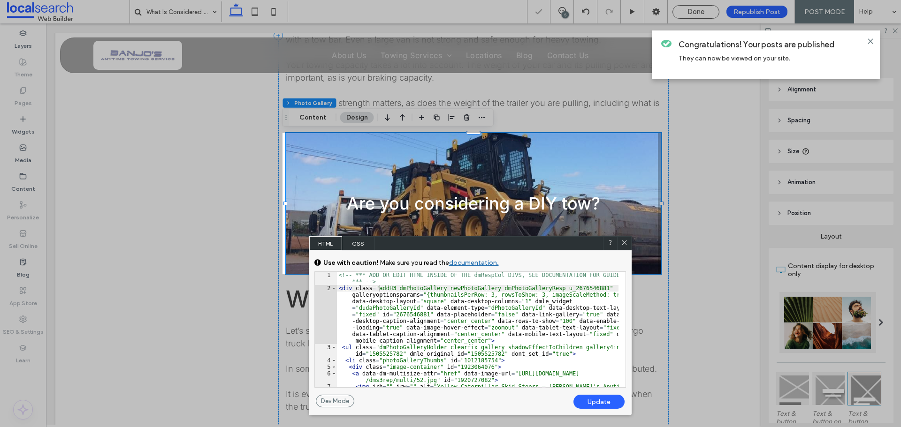
click at [627, 241] on icon at bounding box center [624, 242] width 7 height 7
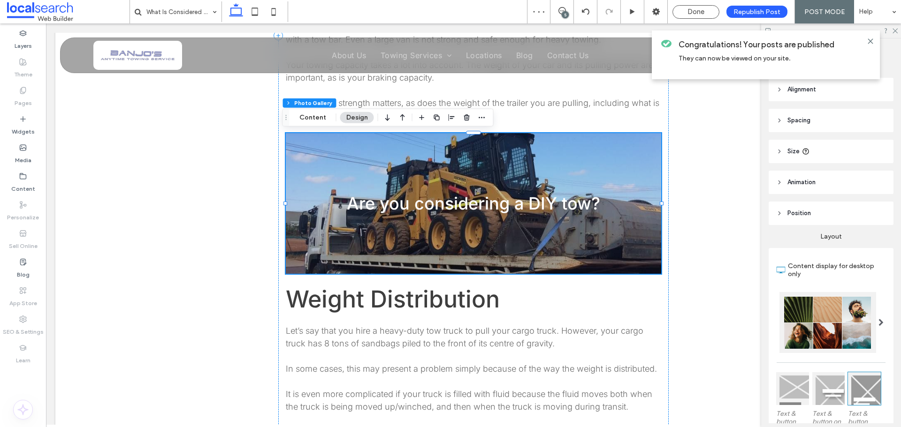
click at [560, 232] on link at bounding box center [473, 203] width 398 height 149
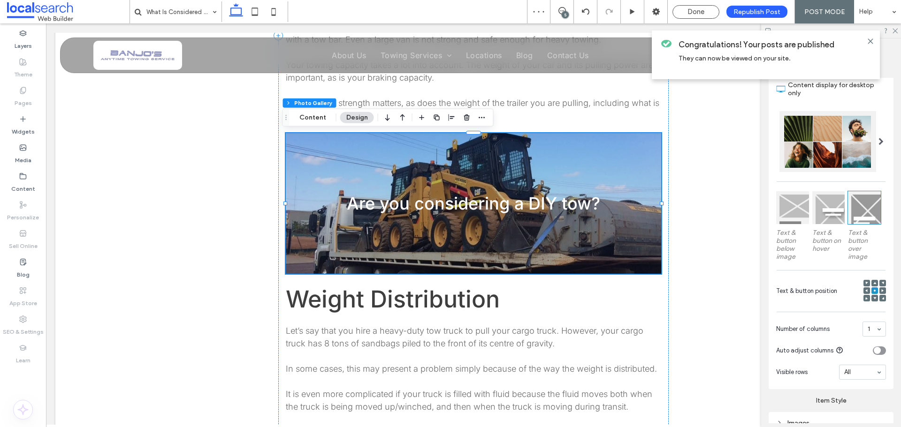
scroll to position [188, 0]
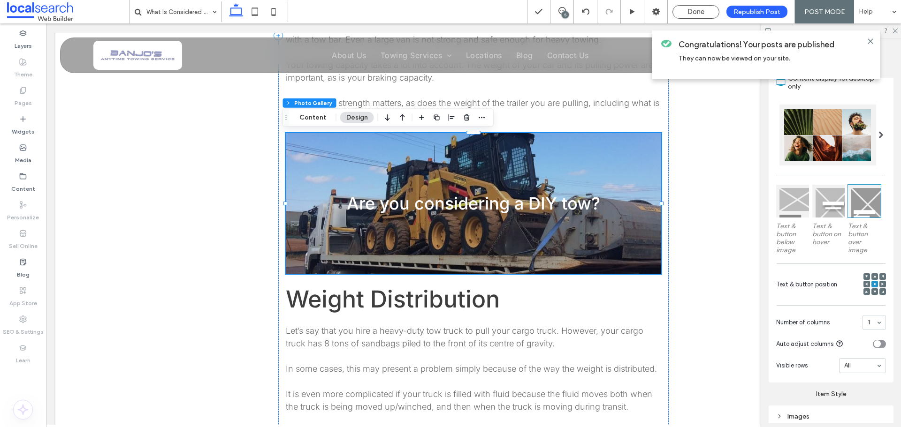
click at [443, 251] on link at bounding box center [473, 203] width 398 height 149
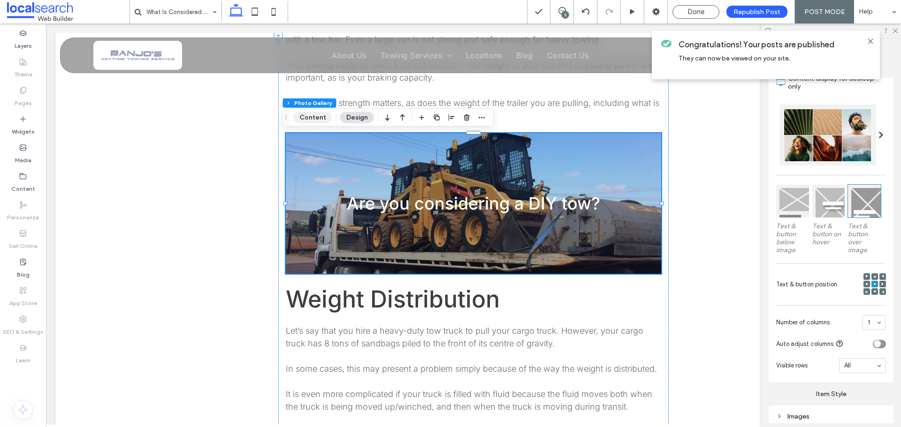
click at [315, 121] on button "Content" at bounding box center [312, 117] width 39 height 11
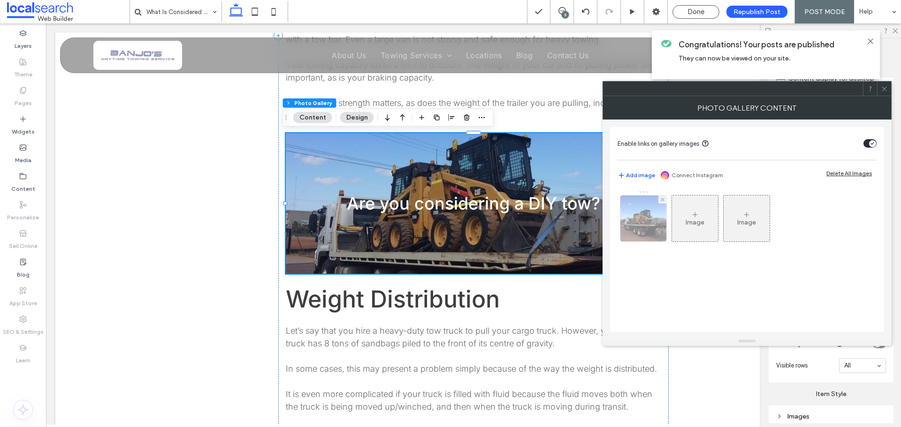
drag, startPoint x: 658, startPoint y: 230, endPoint x: 636, endPoint y: 228, distance: 21.7
click at [659, 230] on img at bounding box center [643, 219] width 46 height 46
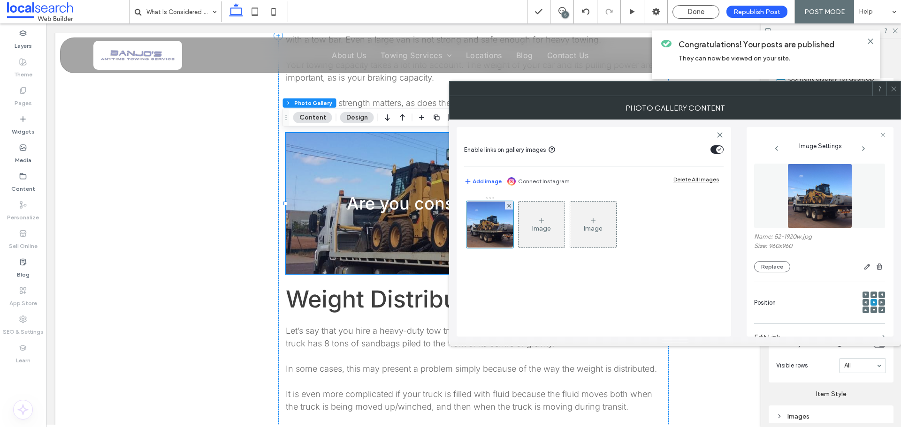
scroll to position [266, 0]
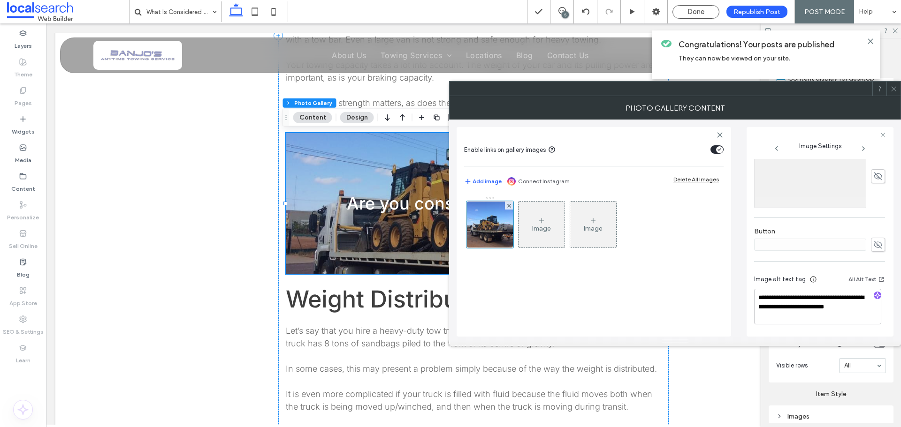
click at [890, 89] on icon at bounding box center [893, 88] width 7 height 7
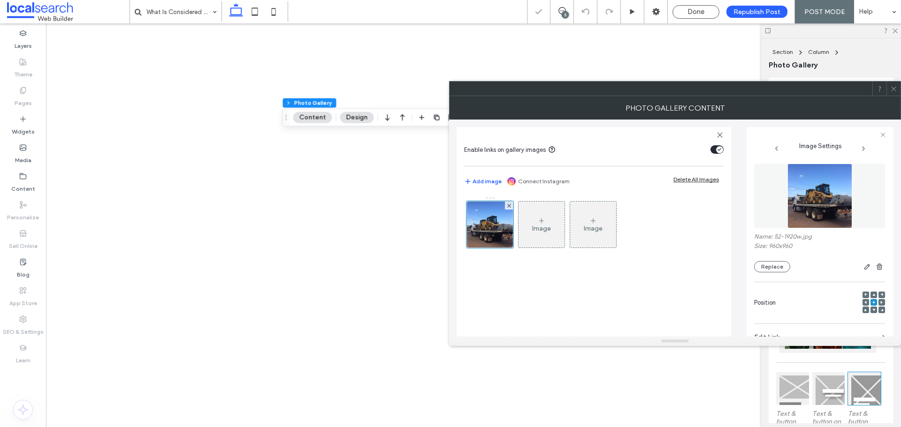
click at [893, 270] on div "**********" at bounding box center [819, 232] width 147 height 210
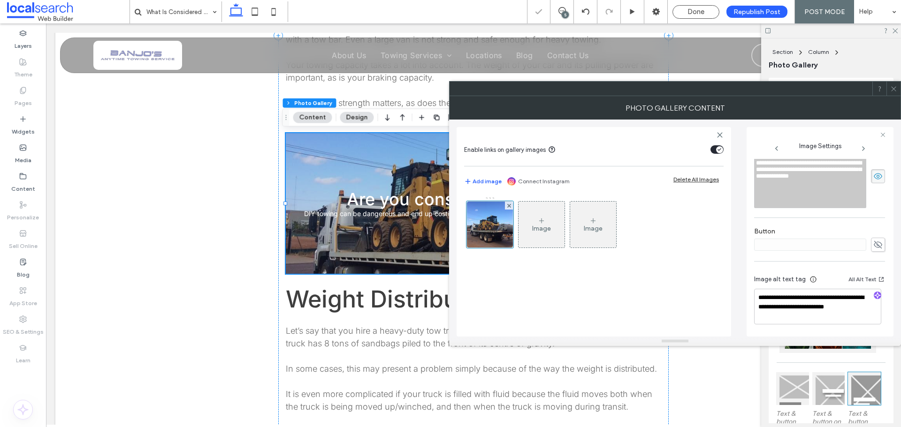
click at [873, 245] on icon at bounding box center [877, 245] width 9 height 10
click at [833, 249] on input at bounding box center [810, 245] width 112 height 12
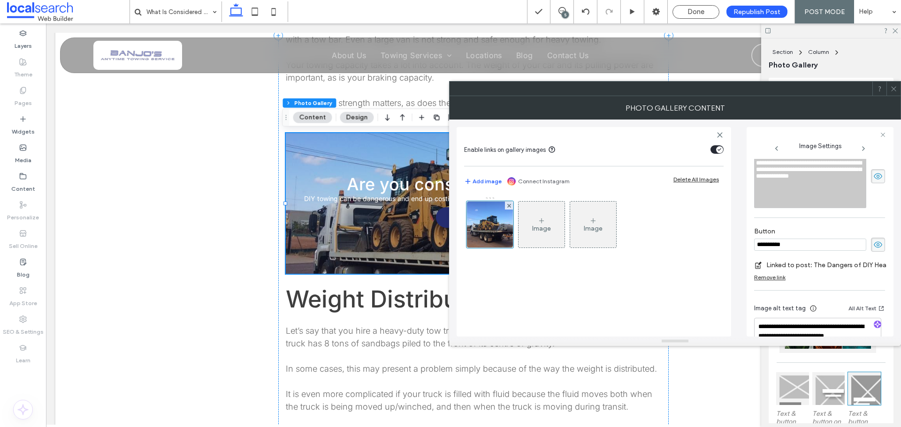
type input "**********"
click at [889, 83] on div at bounding box center [893, 89] width 14 height 14
